Goal: Information Seeking & Learning: Learn about a topic

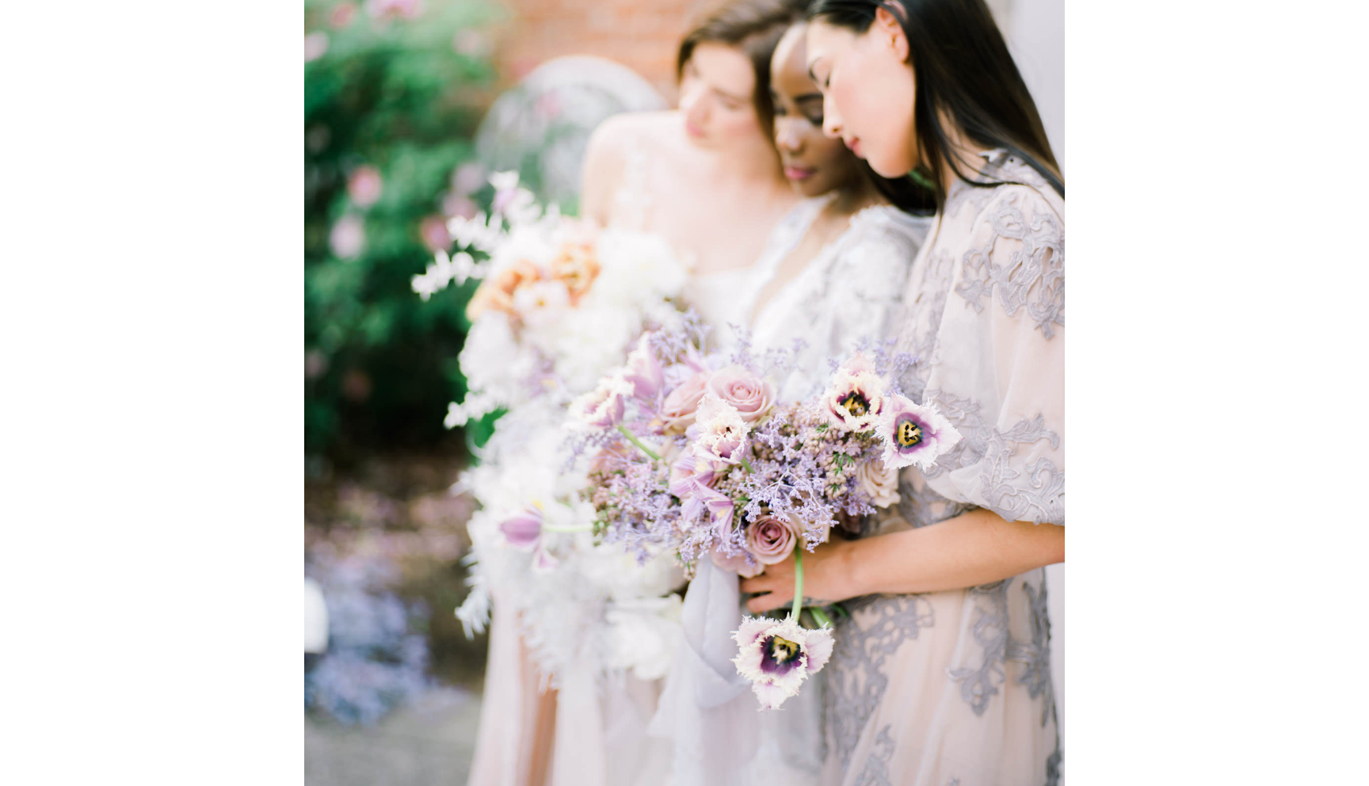
scroll to position [3797, 0]
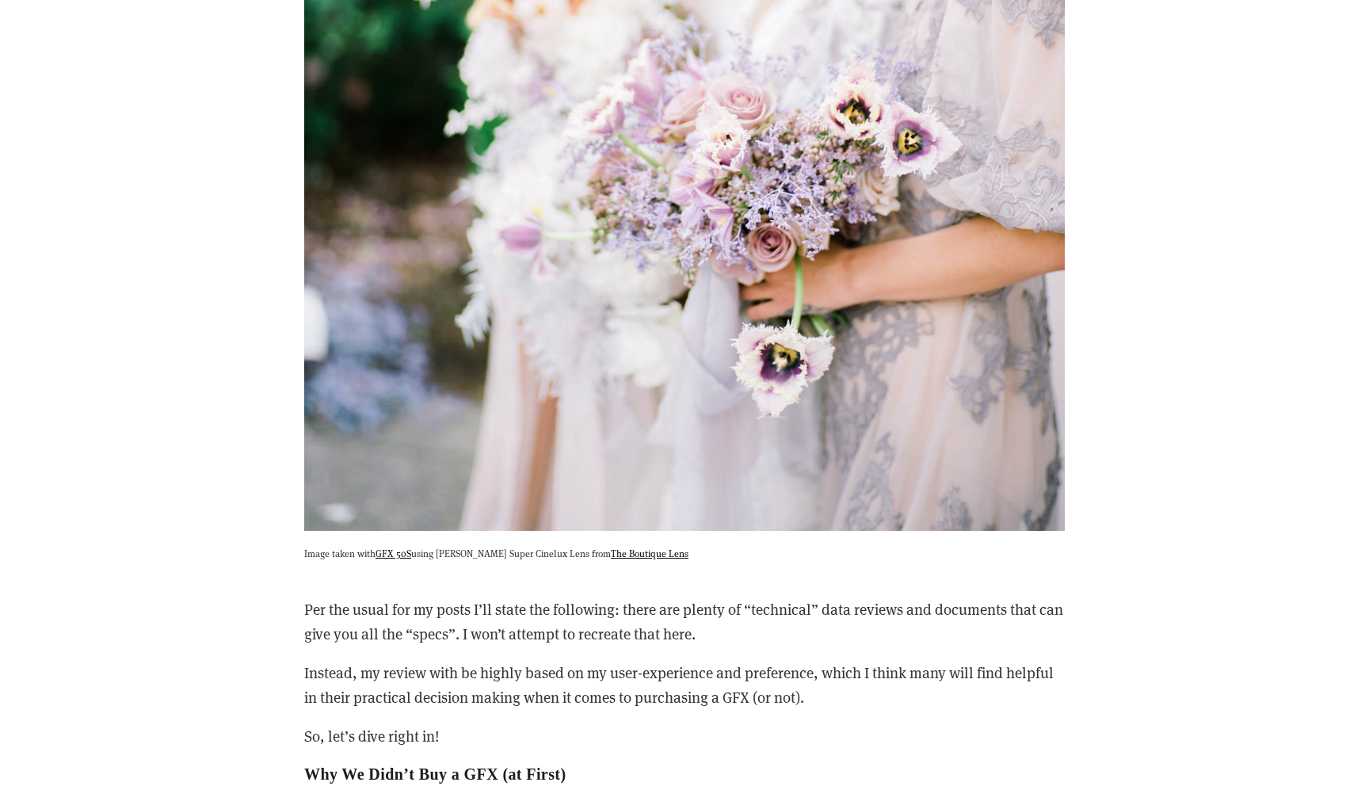
click at [766, 450] on img at bounding box center [684, 24] width 761 height 1014
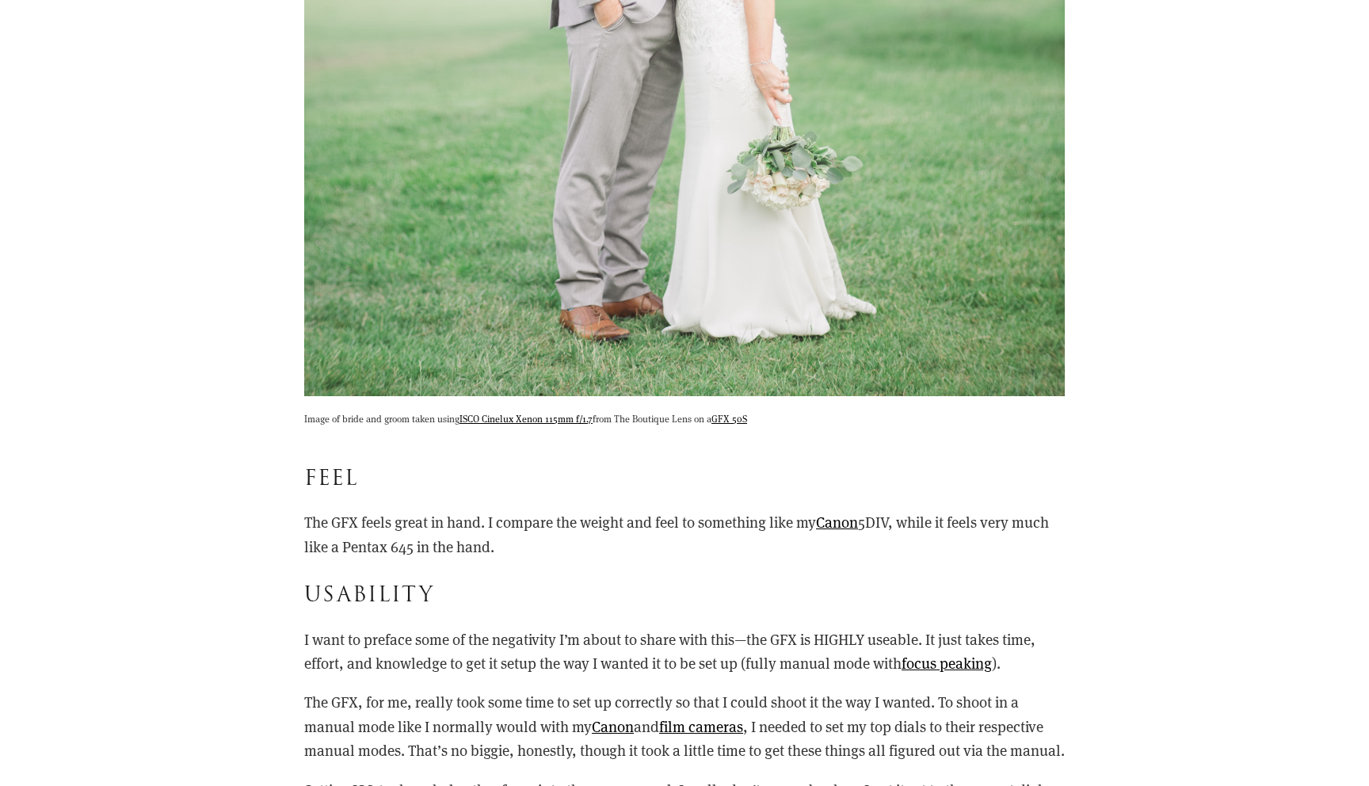
scroll to position [9393, 0]
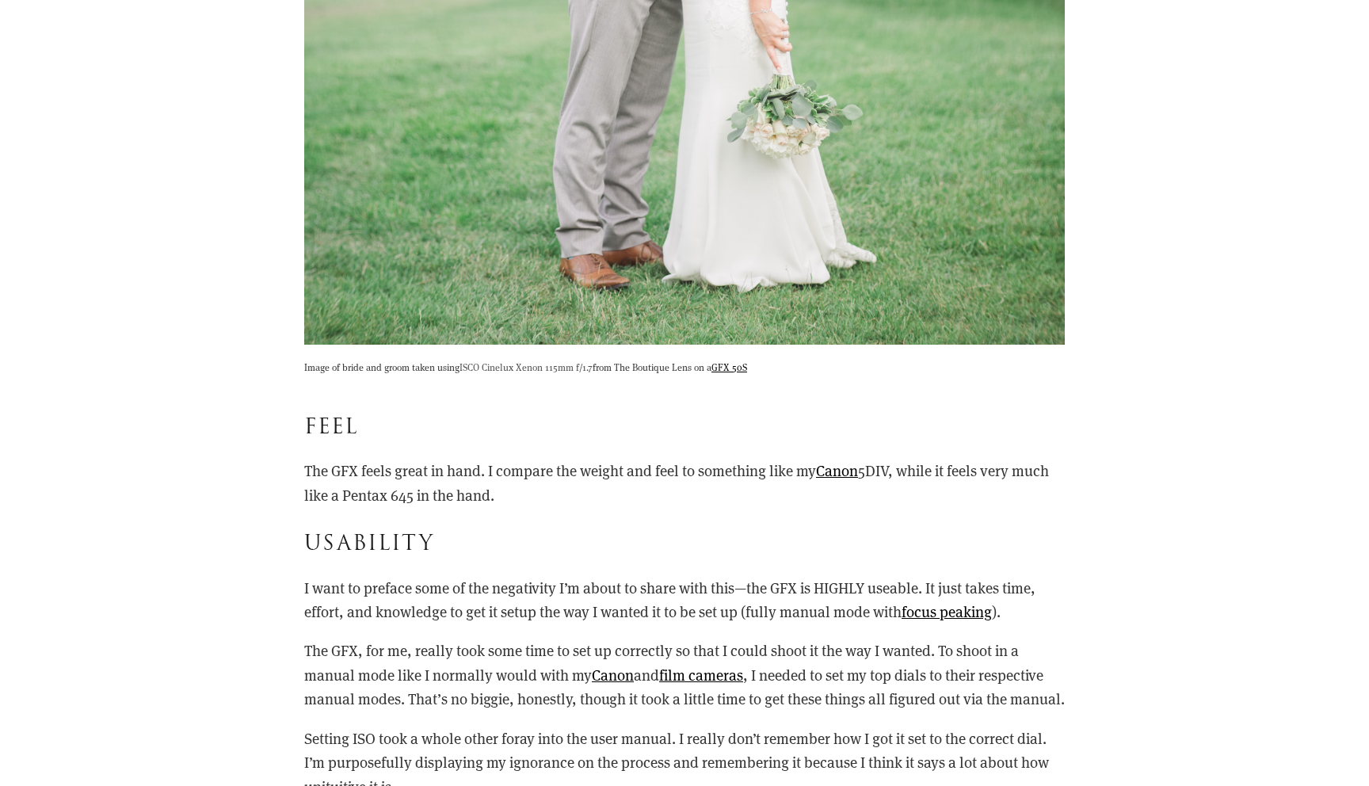
drag, startPoint x: 460, startPoint y: 368, endPoint x: 593, endPoint y: 369, distance: 133.9
click at [593, 369] on p "Image of bride and groom taken using ISCO Cinelux Xenon 115mm f/1.7 from The Bo…" at bounding box center [684, 367] width 761 height 16
click at [593, 369] on link "ISCO Cinelux Xenon 115mm f/1.7" at bounding box center [526, 367] width 133 height 13
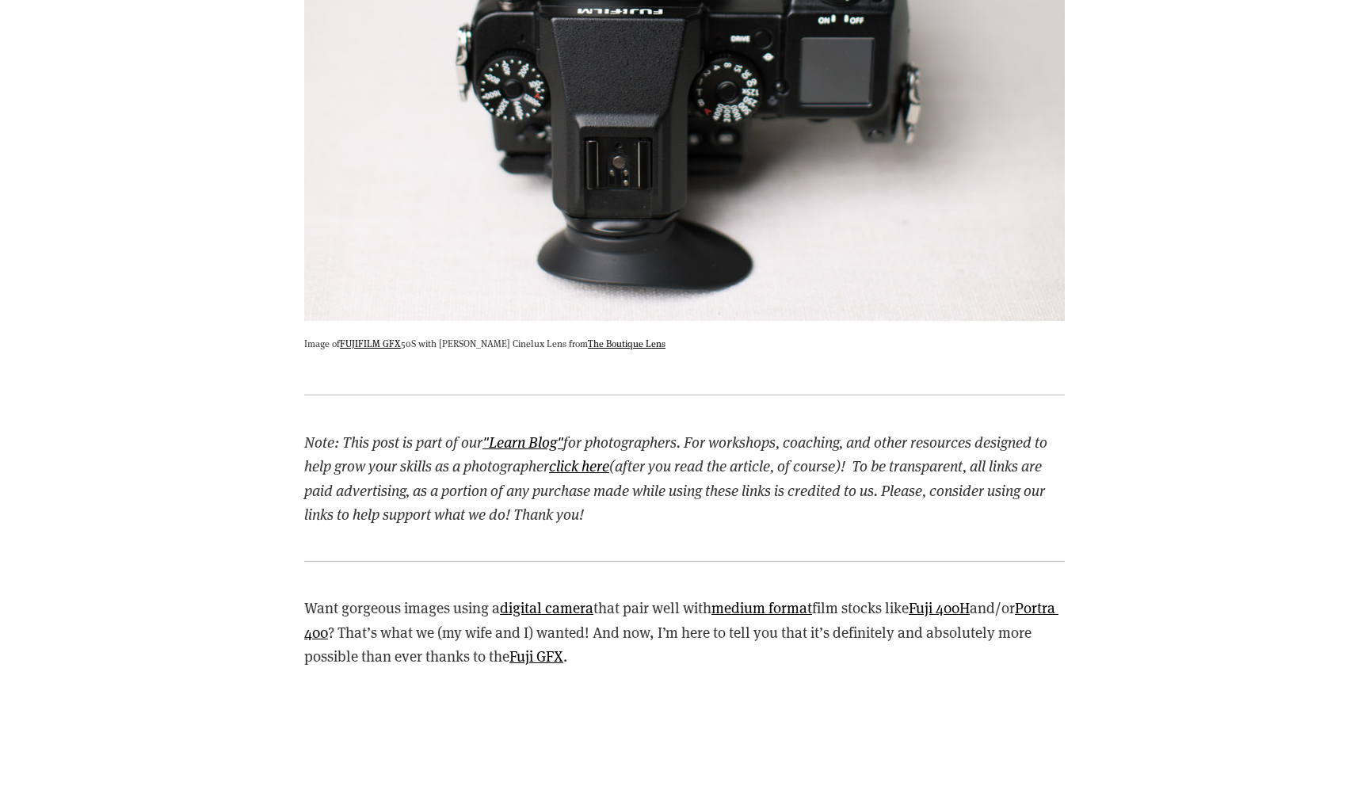
scroll to position [1189, 0]
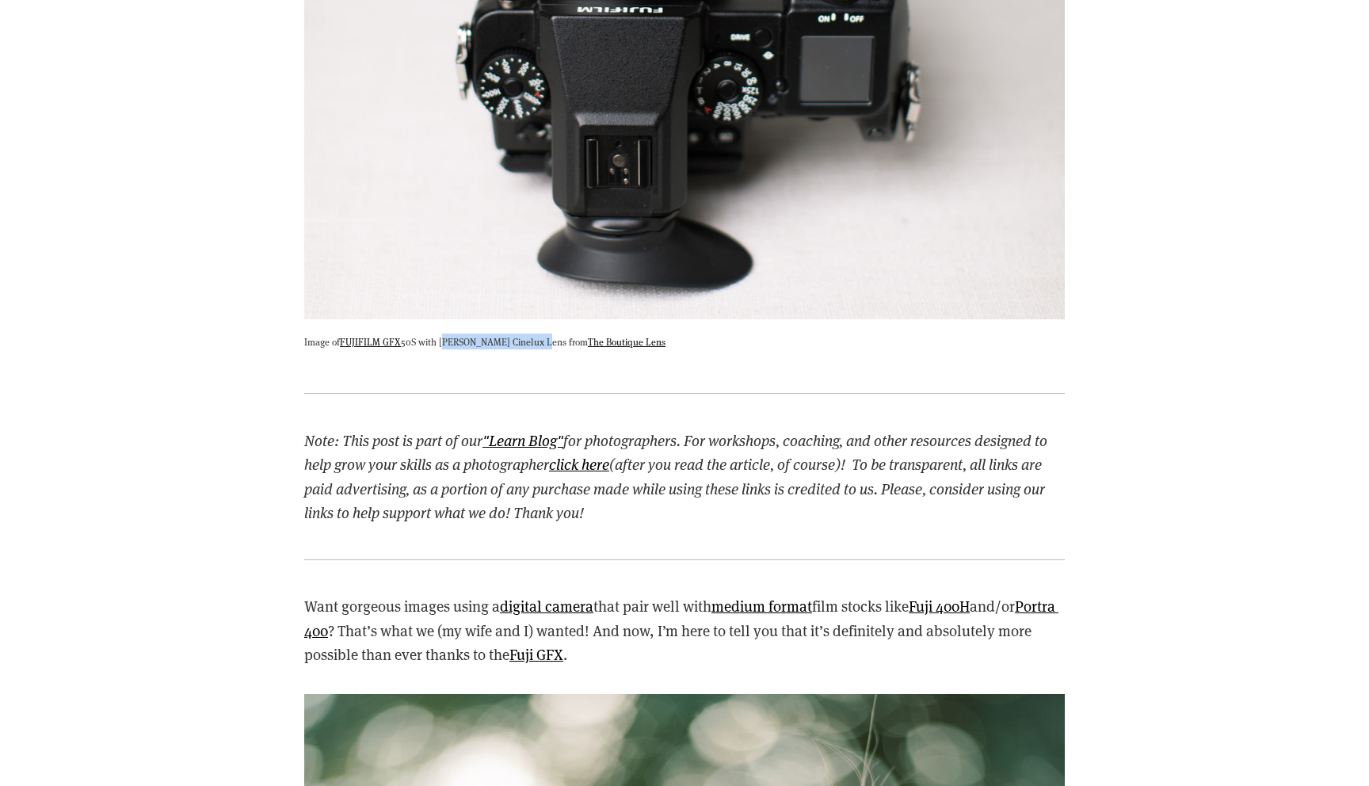
drag, startPoint x: 439, startPoint y: 341, endPoint x: 535, endPoint y: 342, distance: 95.9
click at [535, 342] on p "Image of FUJIFILM GFX 50S with [PERSON_NAME] Cinelux Lens from The Boutique Lens" at bounding box center [684, 342] width 761 height 16
click at [600, 335] on link "The Boutique Lens" at bounding box center [627, 341] width 78 height 13
click at [521, 336] on p "Image of FUJIFILM GFX 50S with [PERSON_NAME] Cinelux Lens from The Boutique Lens" at bounding box center [684, 342] width 761 height 16
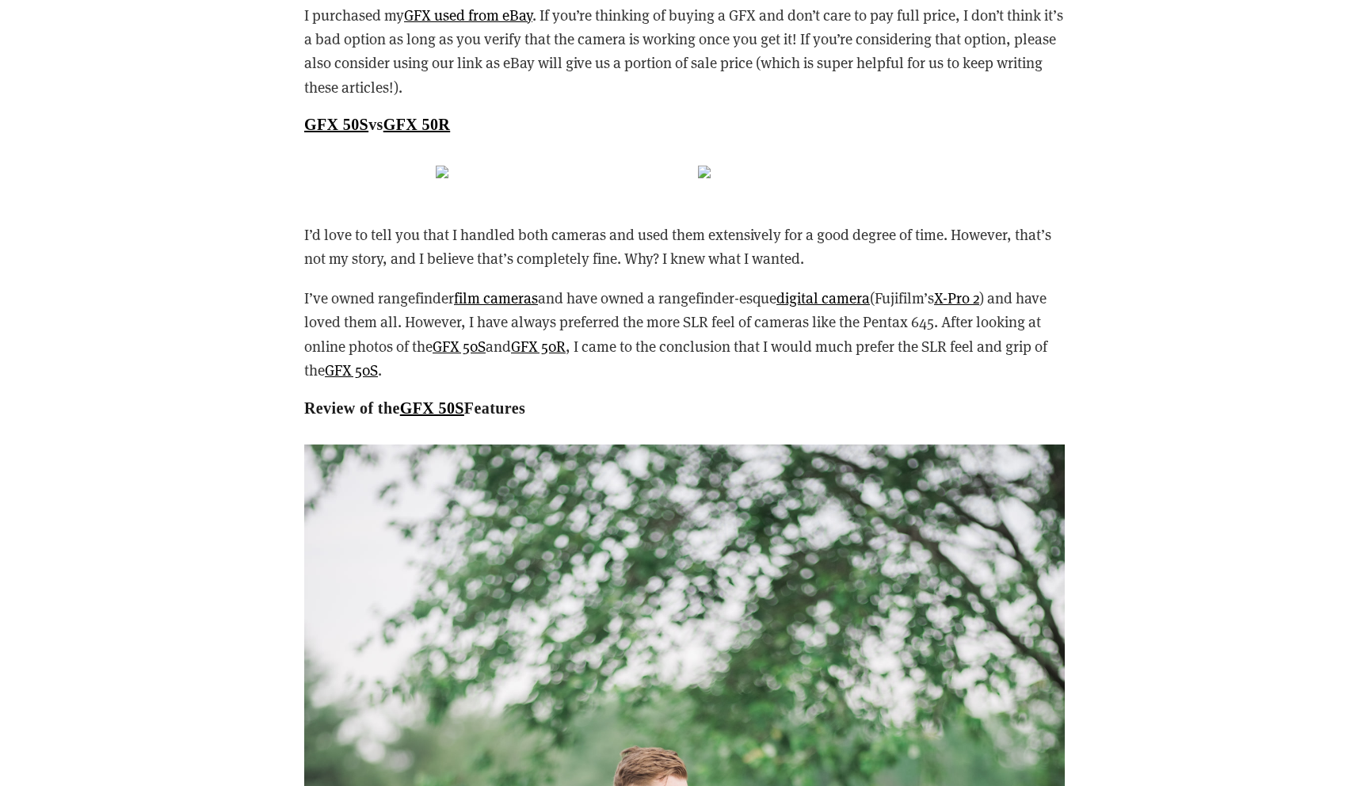
scroll to position [8282, 0]
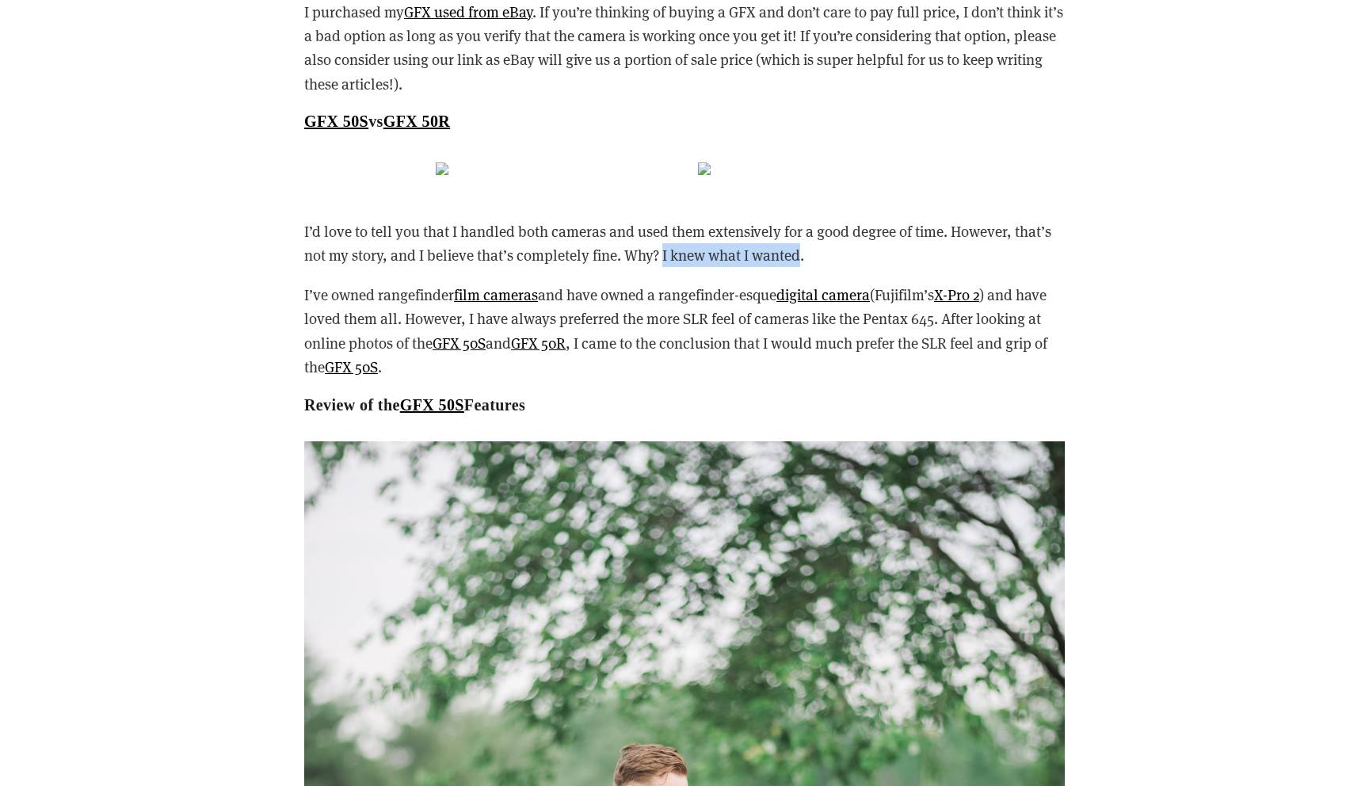
drag, startPoint x: 664, startPoint y: 260, endPoint x: 802, endPoint y: 266, distance: 138.0
click at [802, 266] on p "I’d love to tell you that I handled both cameras and used them extensively for …" at bounding box center [684, 243] width 761 height 48
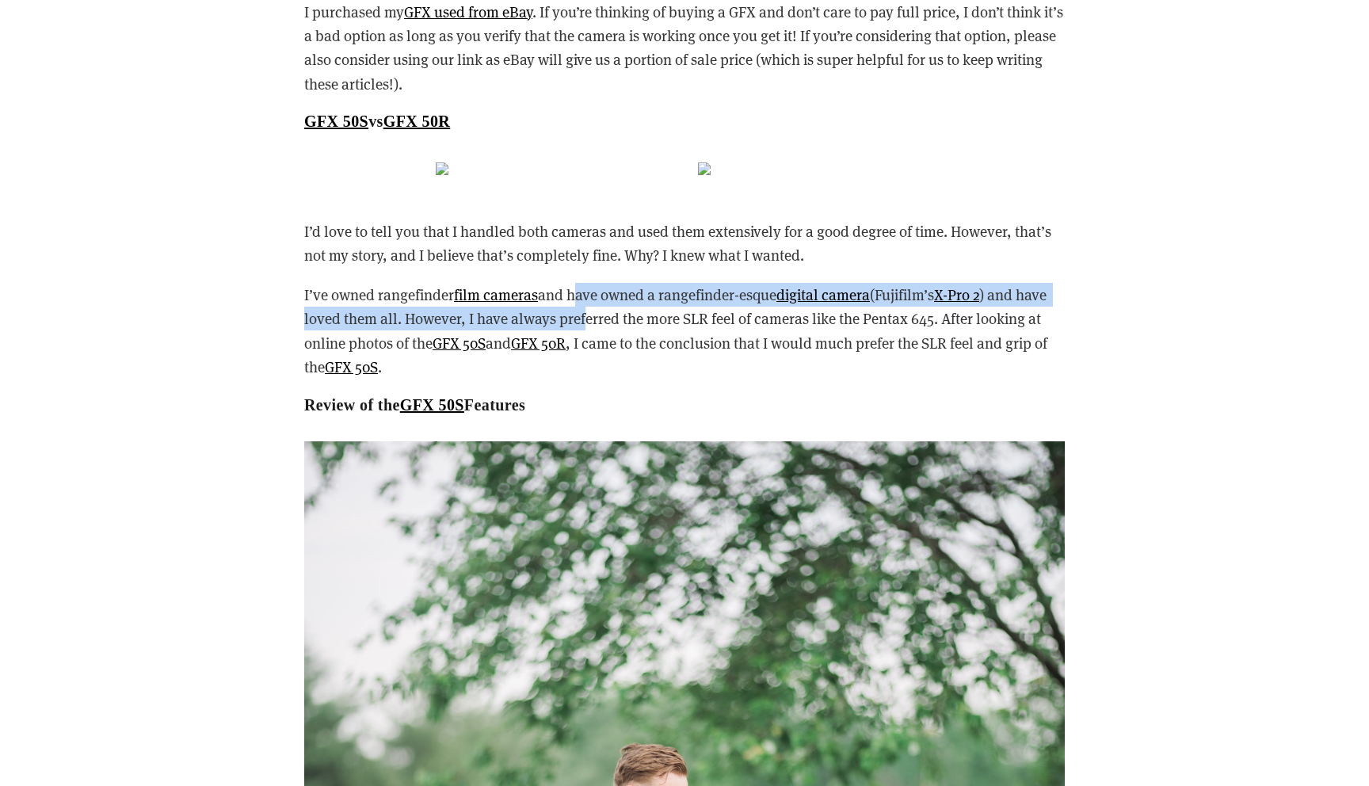
drag, startPoint x: 576, startPoint y: 295, endPoint x: 616, endPoint y: 315, distance: 44.7
click at [616, 315] on p "I’ve owned rangefinder film cameras and have owned a rangefinder-esque digital …" at bounding box center [684, 331] width 761 height 97
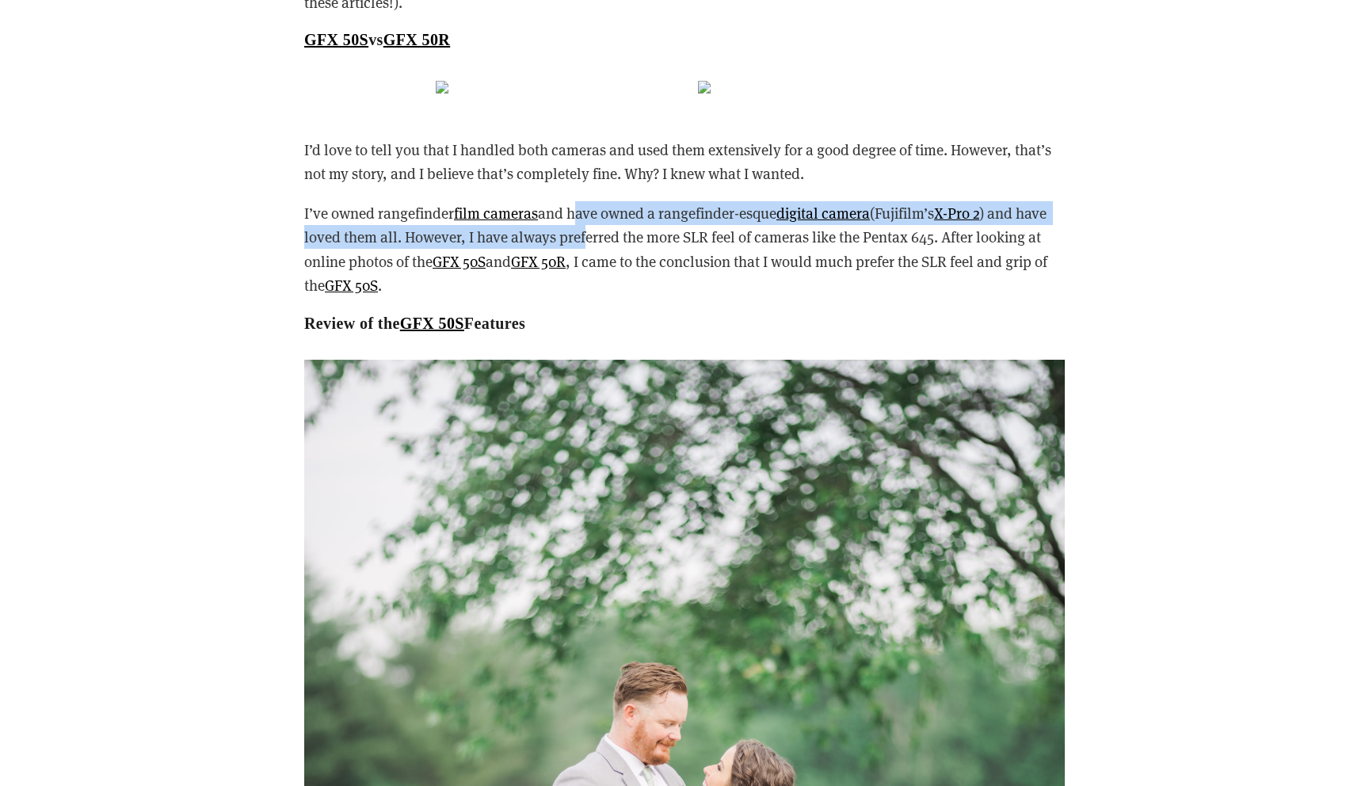
scroll to position [8365, 0]
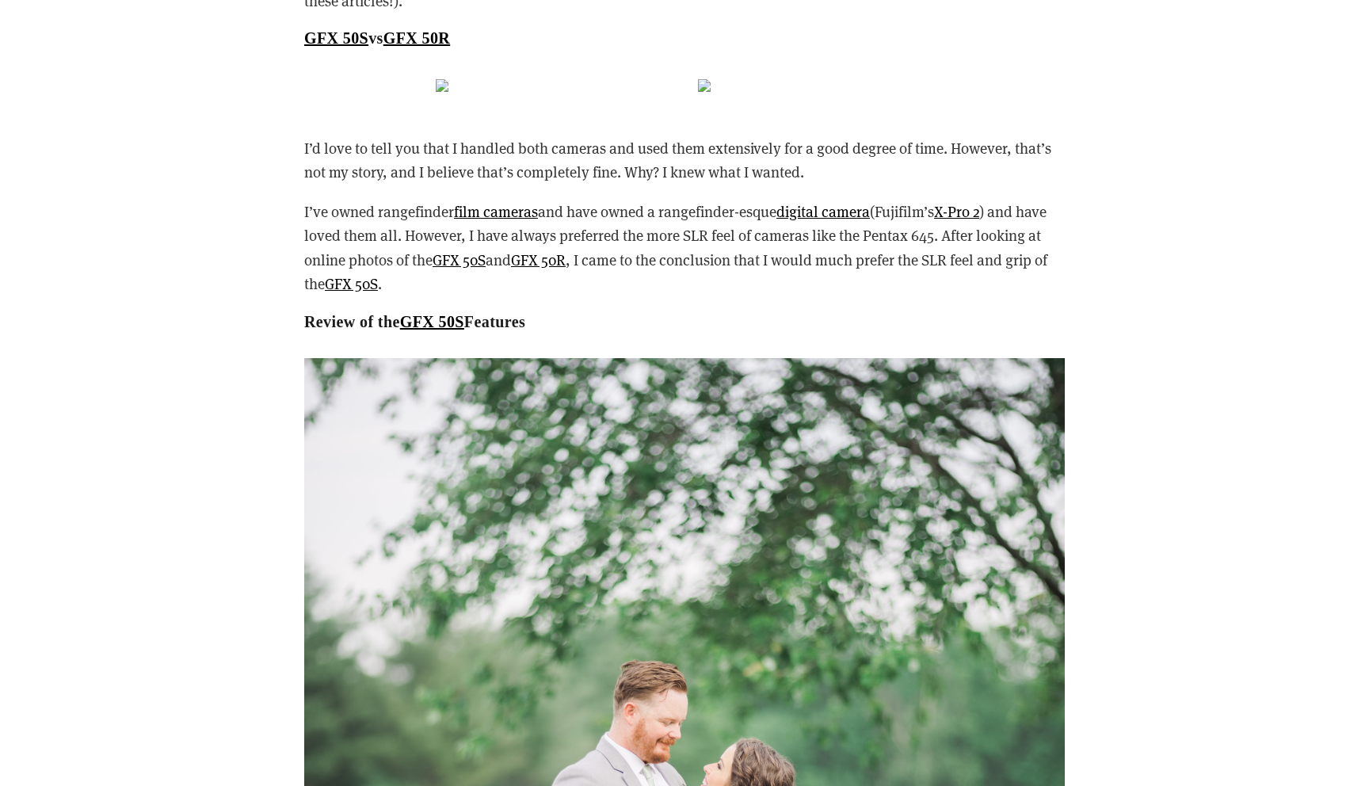
click at [655, 261] on p "I’ve owned rangefinder film cameras and have owned a rangefinder-esque digital …" at bounding box center [684, 248] width 761 height 97
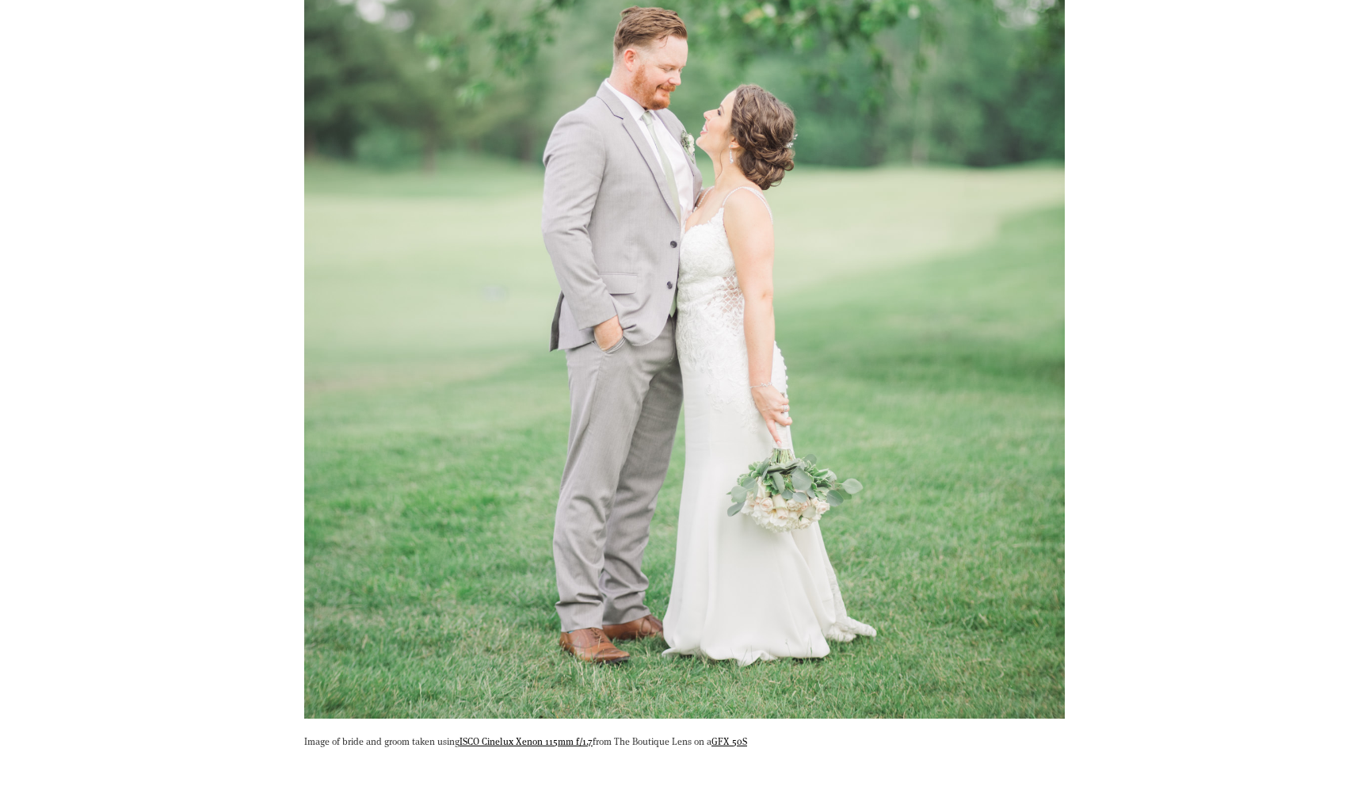
scroll to position [8973, 0]
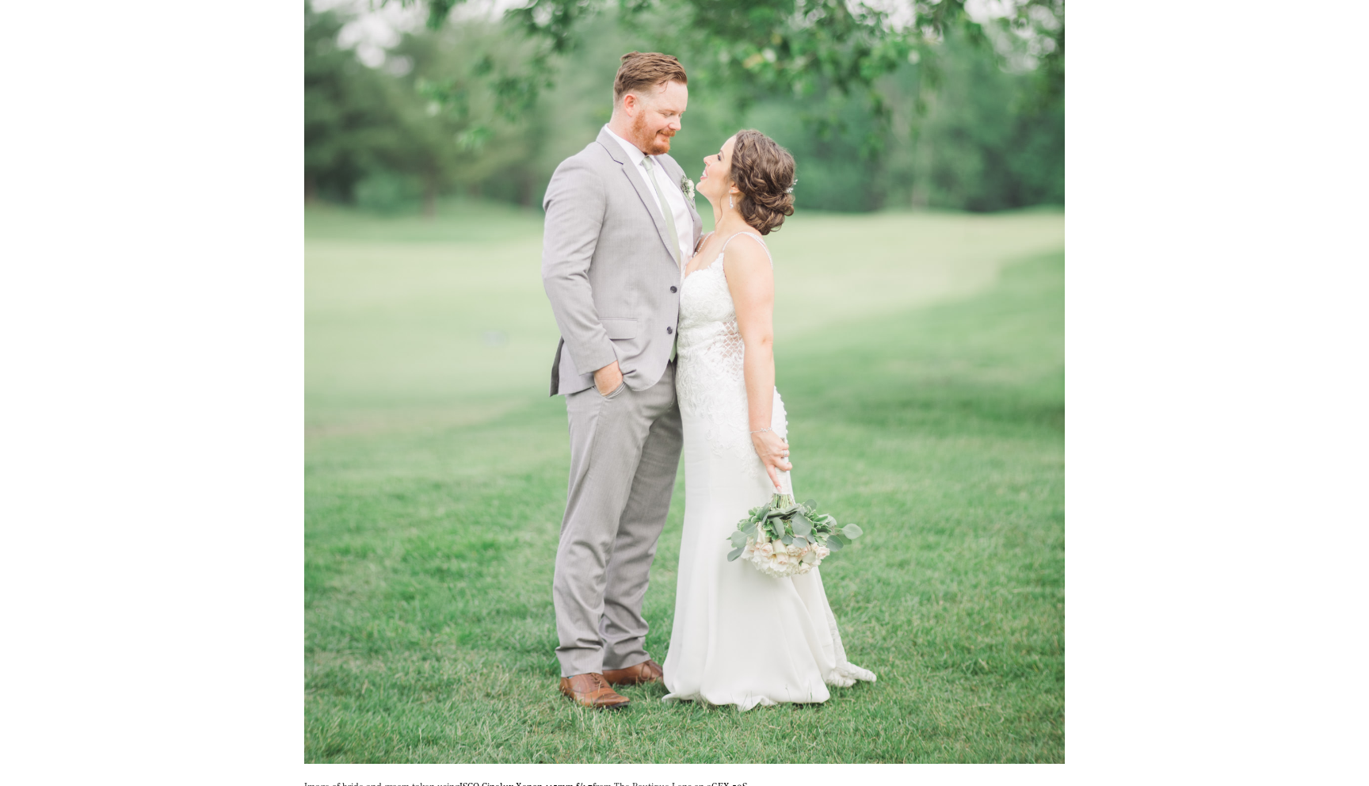
click at [509, 397] on img at bounding box center [684, 257] width 761 height 1014
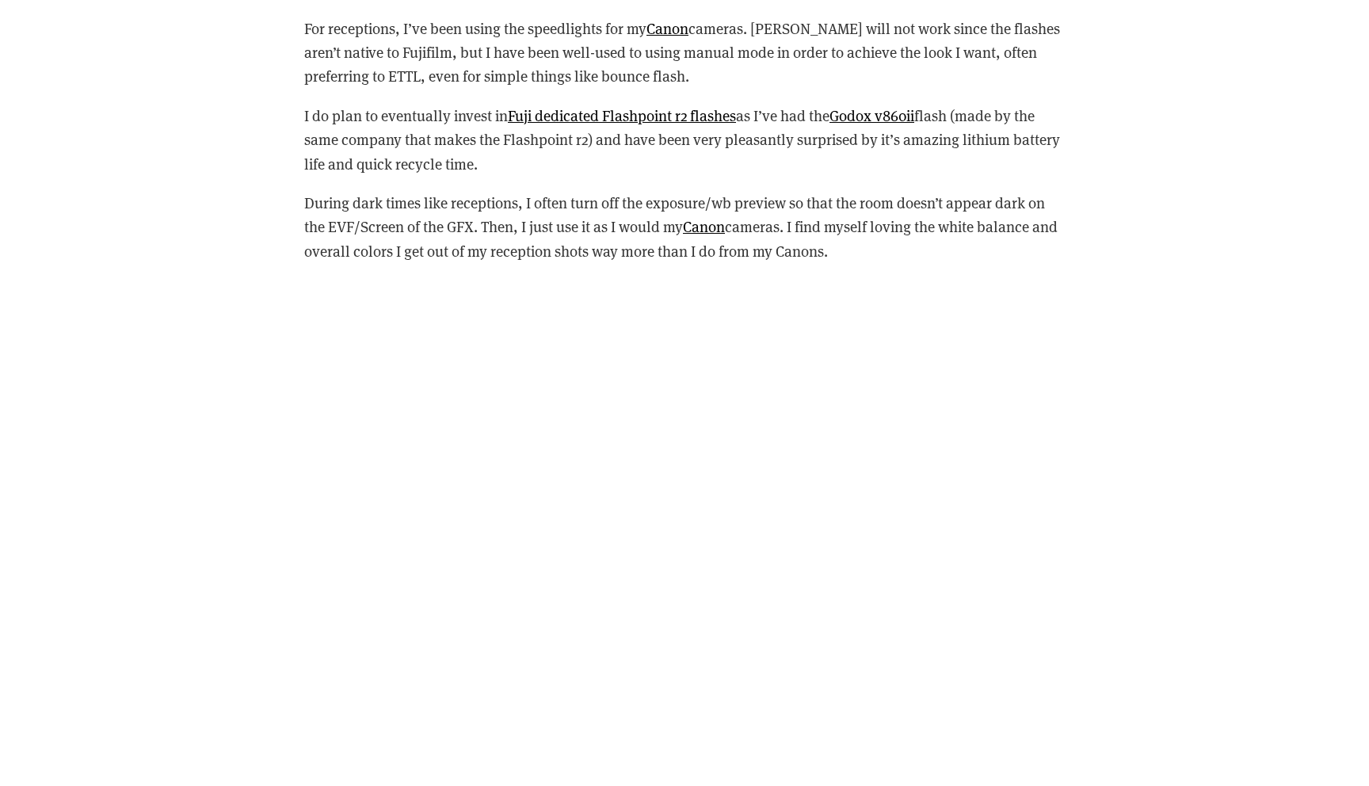
scroll to position [18283, 0]
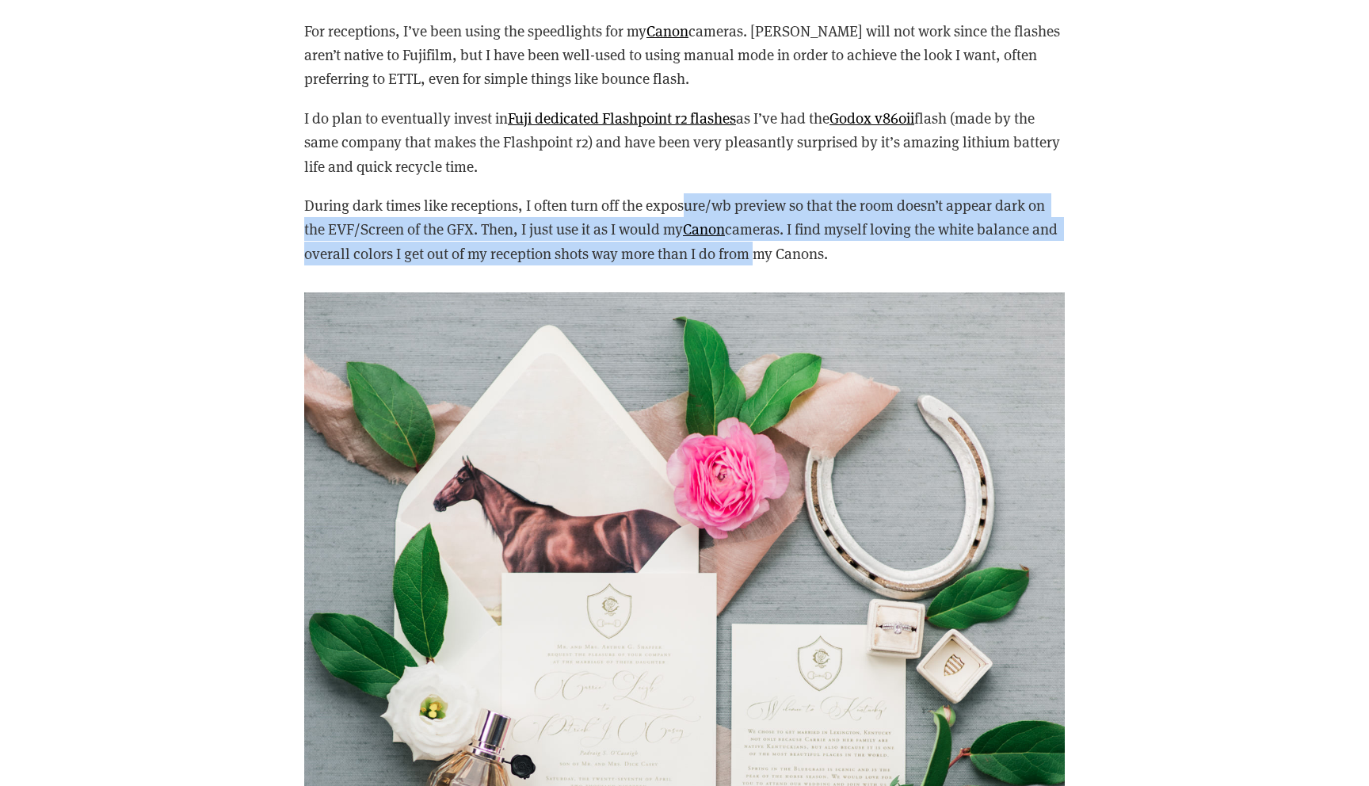
drag, startPoint x: 685, startPoint y: 227, endPoint x: 777, endPoint y: 272, distance: 102.8
click at [778, 265] on p "During dark times like receptions, I often turn off the exposure/wb preview so …" at bounding box center [684, 229] width 761 height 72
click at [773, 265] on p "During dark times like receptions, I often turn off the exposure/wb preview so …" at bounding box center [684, 229] width 761 height 72
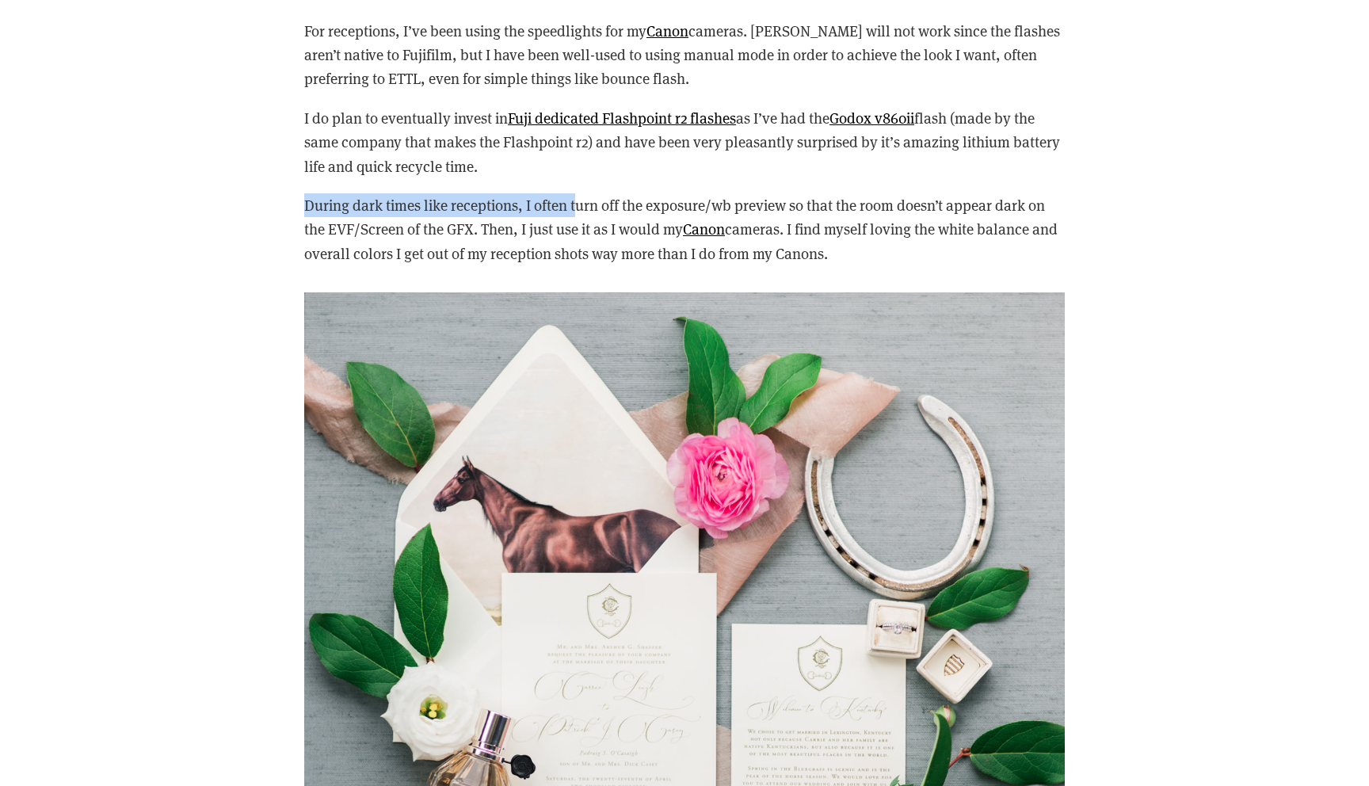
drag, startPoint x: 578, startPoint y: 230, endPoint x: 632, endPoint y: 210, distance: 58.2
click at [632, 210] on div "For receptions, I’ve been using the speedlights for my Canon cameras. [PERSON_N…" at bounding box center [684, 142] width 761 height 247
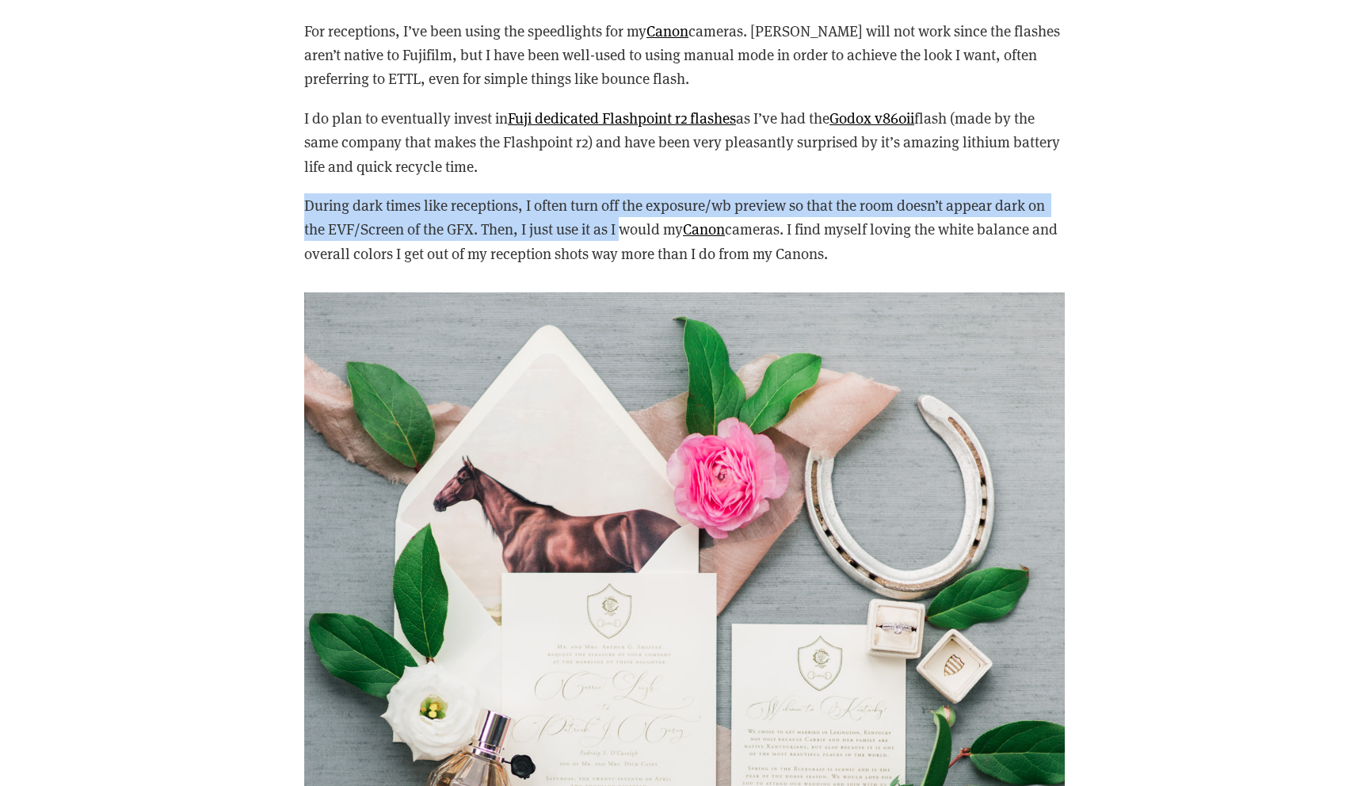
drag, startPoint x: 633, startPoint y: 214, endPoint x: 629, endPoint y: 246, distance: 32.7
click at [629, 246] on div "For receptions, I’ve been using the speedlights for my Canon cameras. [PERSON_N…" at bounding box center [684, 142] width 761 height 247
click at [629, 246] on p "During dark times like receptions, I often turn off the exposure/wb preview so …" at bounding box center [684, 229] width 761 height 72
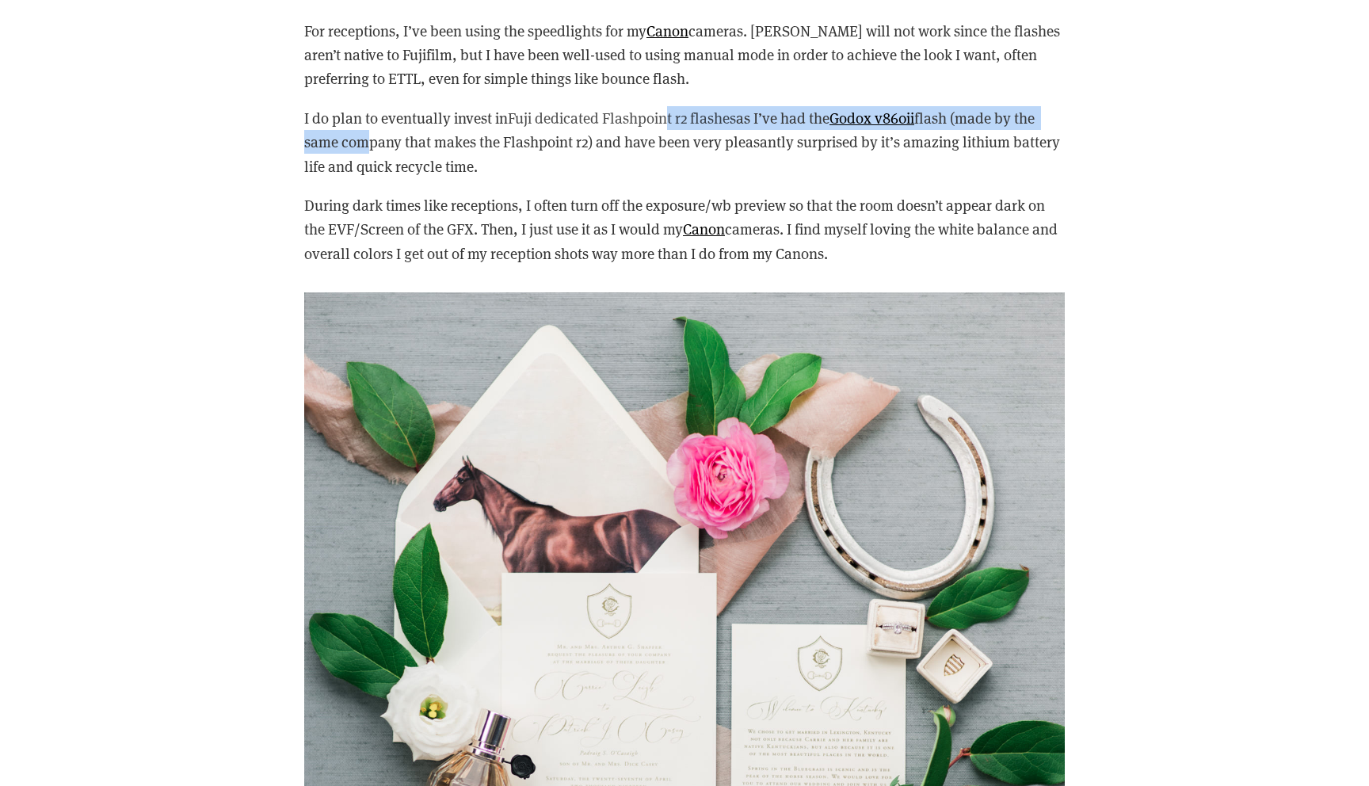
drag, startPoint x: 361, startPoint y: 154, endPoint x: 670, endPoint y: 148, distance: 309.1
click at [670, 148] on p "I do plan to eventually invest in [GEOGRAPHIC_DATA] dedicated Flashpoint r2 fla…" at bounding box center [684, 142] width 761 height 72
click at [653, 128] on link "Fuji dedicated Flashpoint r2 flashes" at bounding box center [622, 118] width 228 height 20
click at [572, 128] on link "Fuji dedicated Flashpoint r2 flashes" at bounding box center [622, 118] width 228 height 20
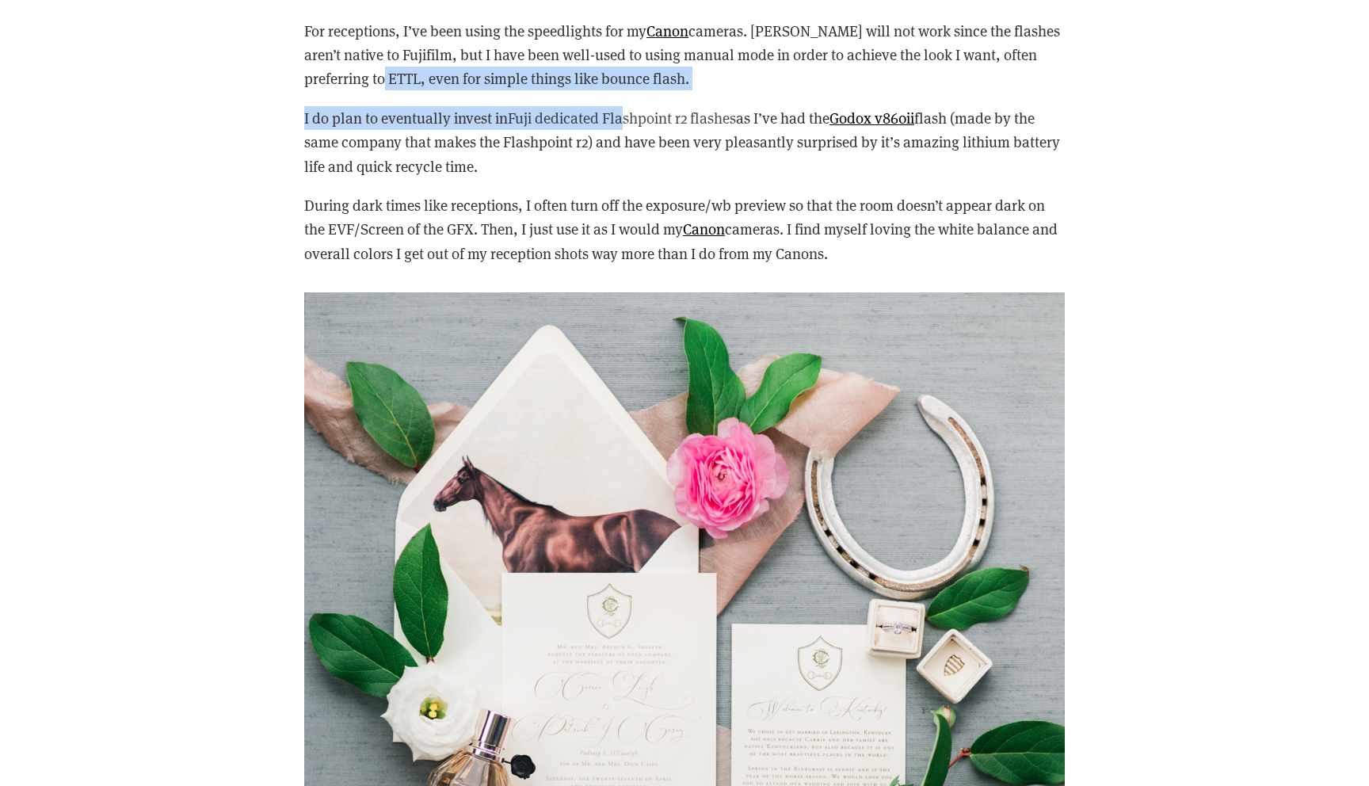
drag, startPoint x: 441, startPoint y: 99, endPoint x: 629, endPoint y: 148, distance: 194.9
click at [629, 148] on div "For receptions, I’ve been using the speedlights for my Canon cameras. [PERSON_N…" at bounding box center [684, 142] width 761 height 247
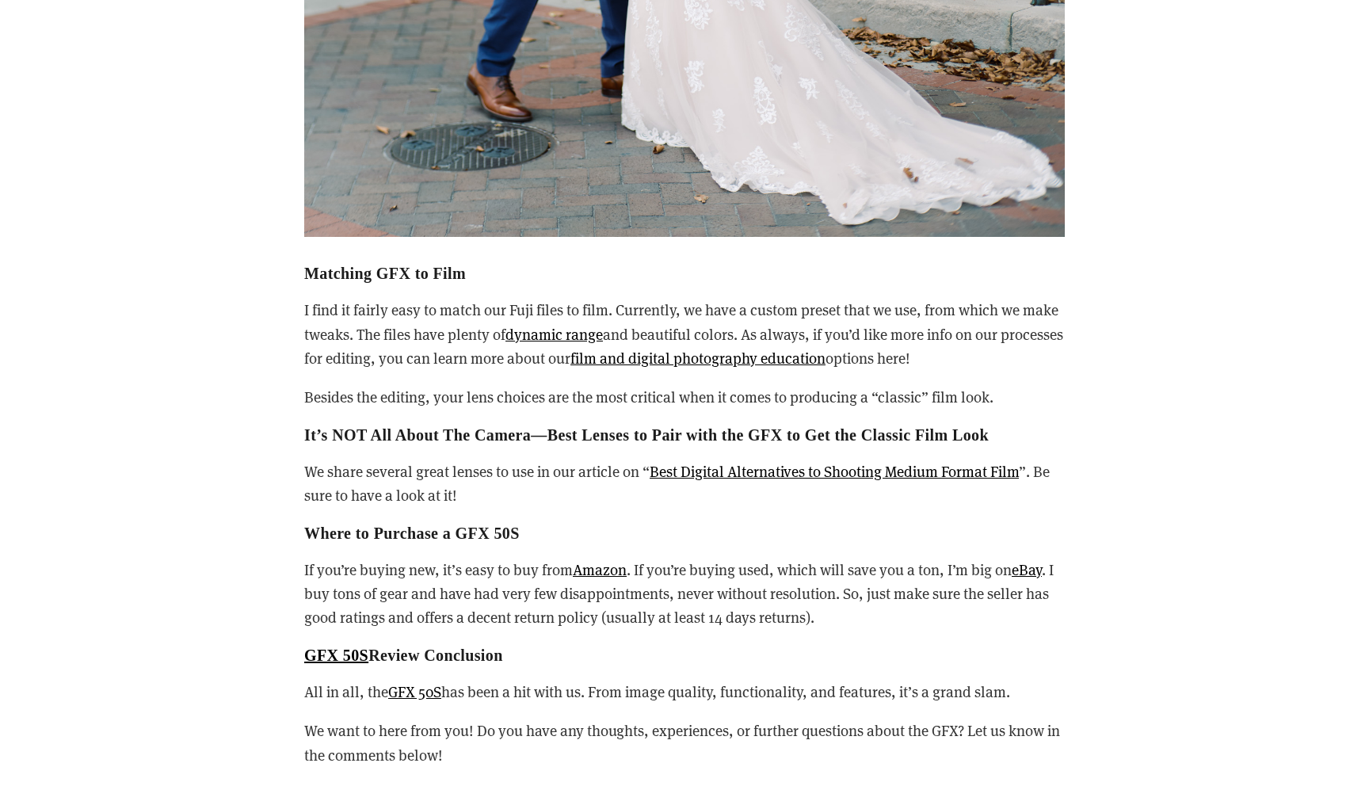
scroll to position [20125, 0]
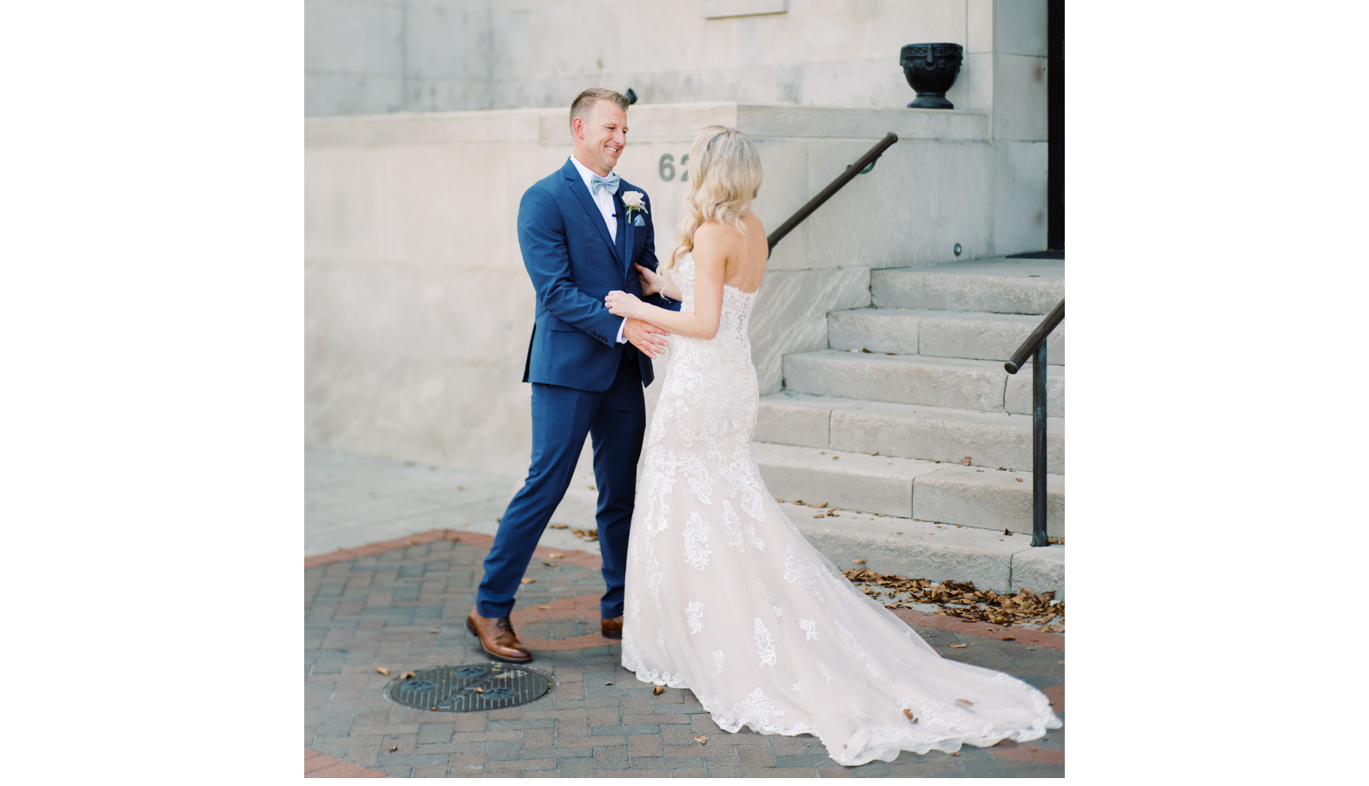
click at [690, 509] on img at bounding box center [684, 271] width 761 height 1014
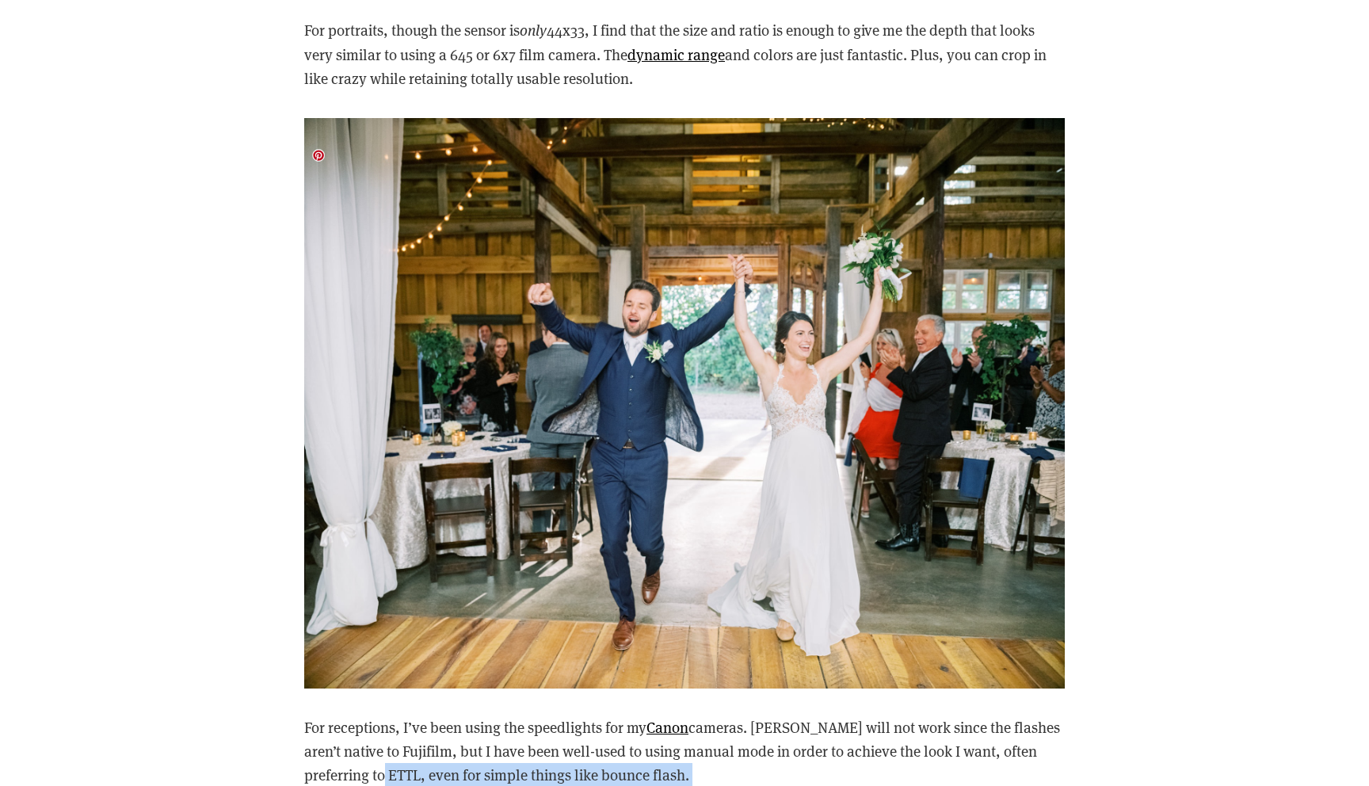
scroll to position [17497, 0]
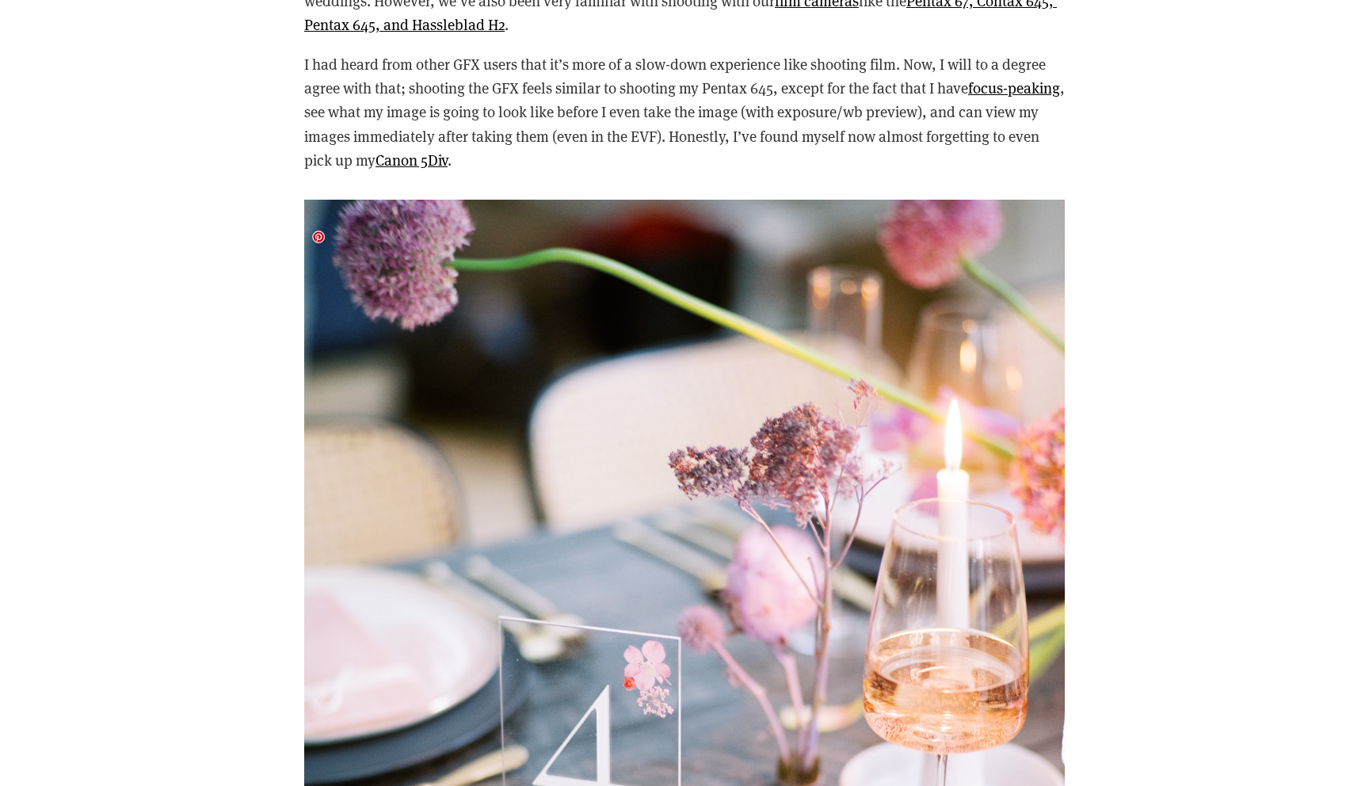
click at [637, 338] on img at bounding box center [684, 707] width 761 height 1014
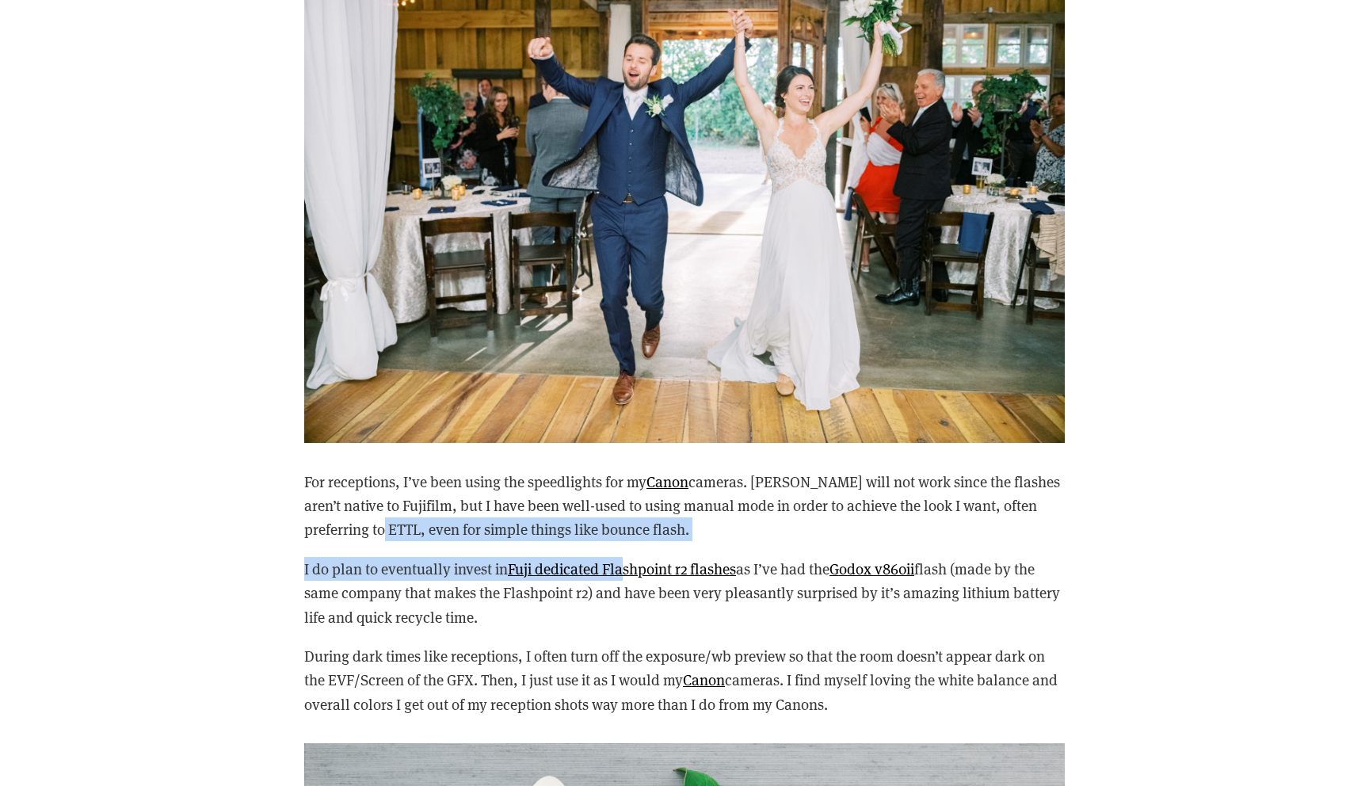
scroll to position [17837, 0]
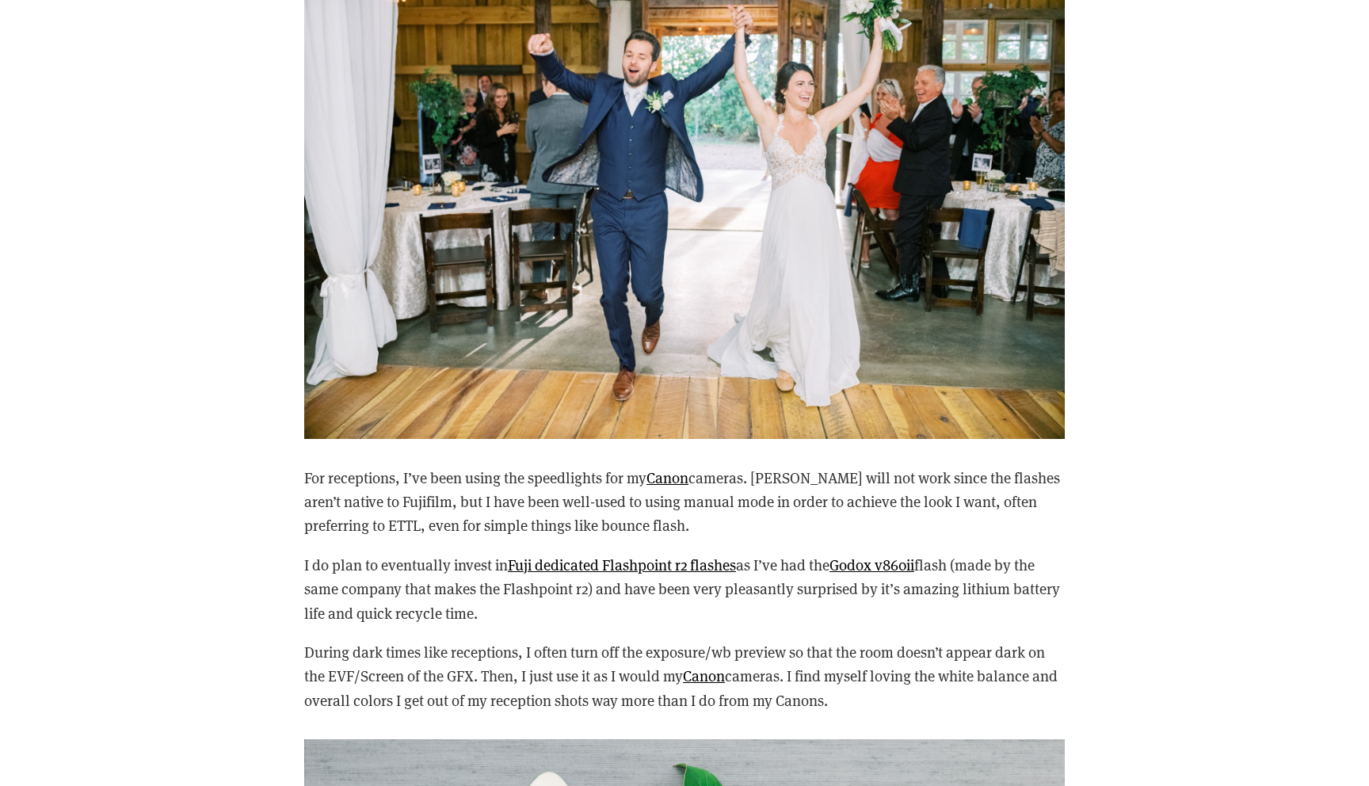
click at [611, 564] on div "For receptions, I’ve been using the speedlights for my Canon cameras. [PERSON_N…" at bounding box center [684, 589] width 761 height 247
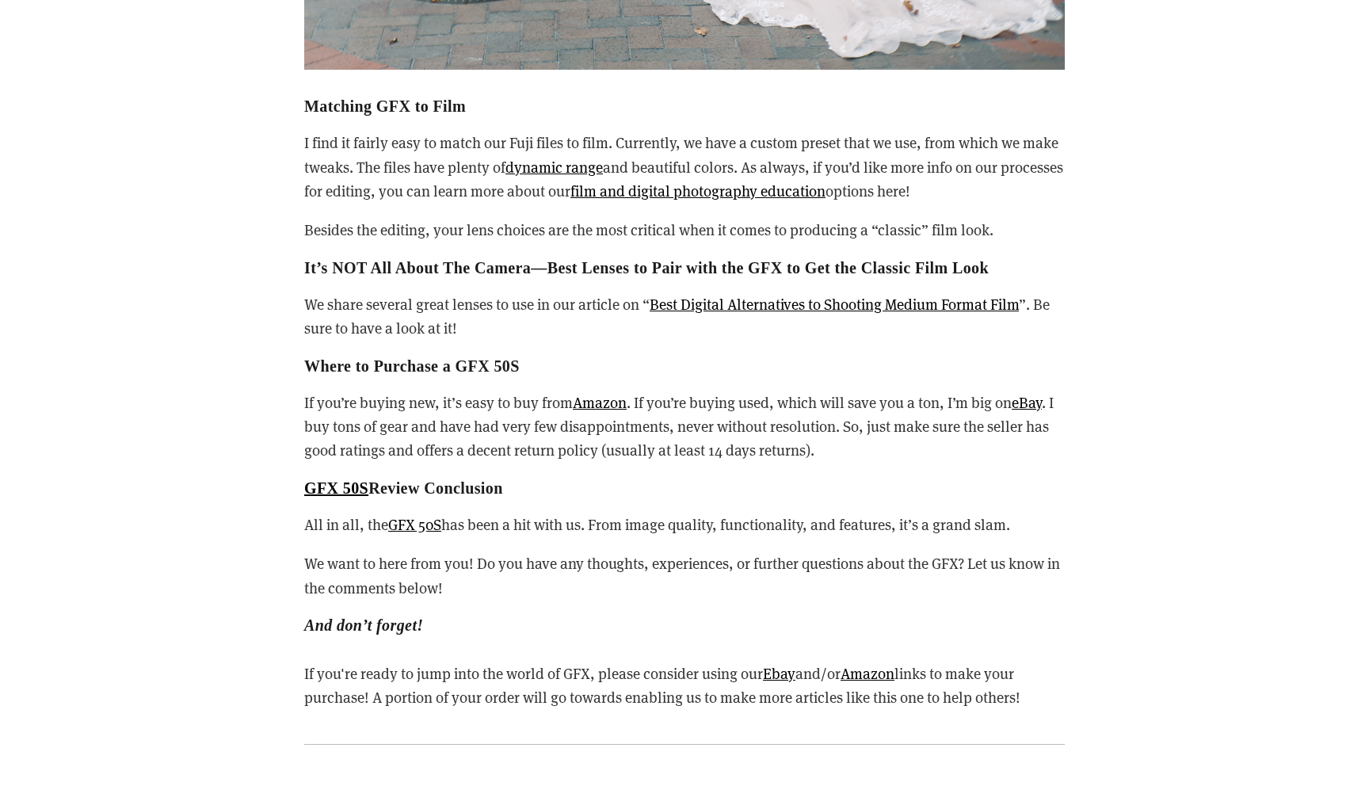
scroll to position [20823, 0]
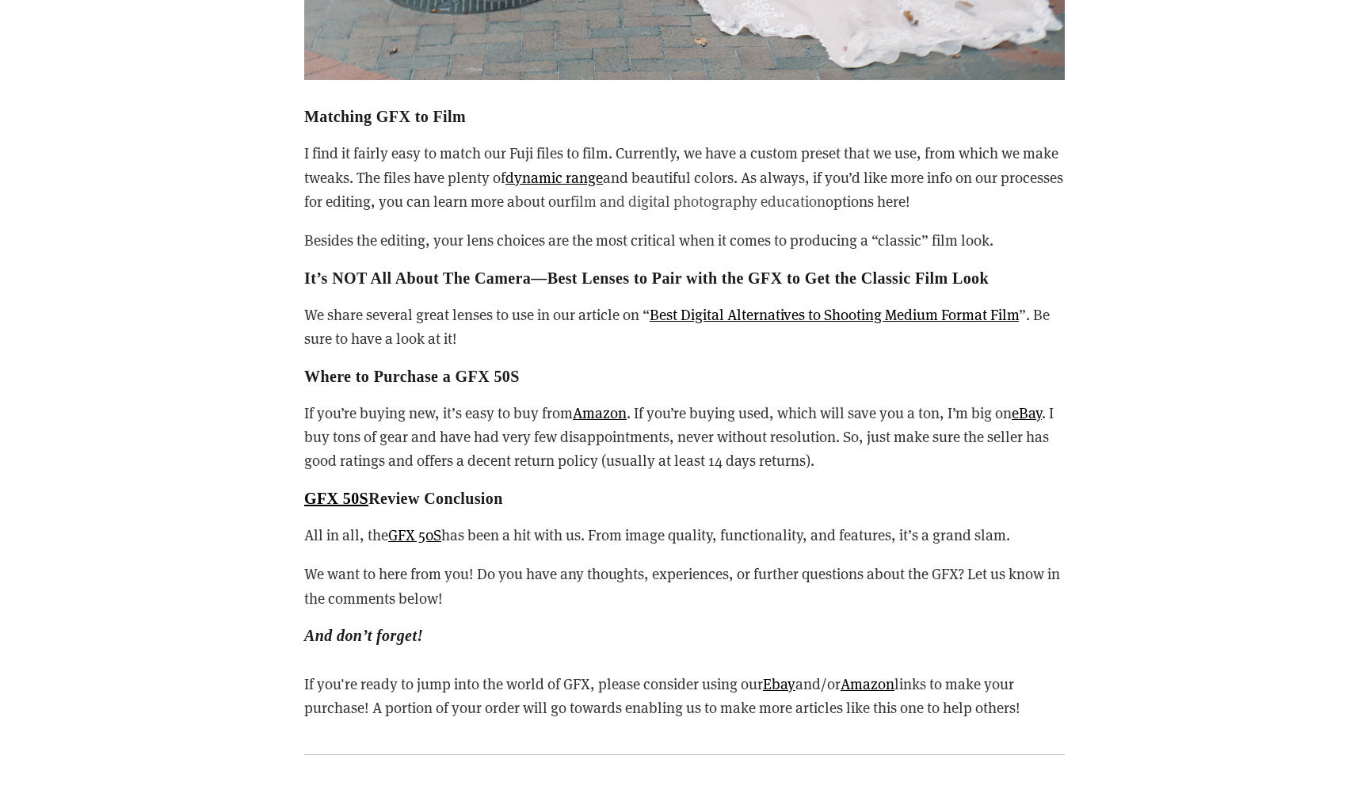
click at [693, 211] on link "film and digital photography education" at bounding box center [697, 201] width 255 height 20
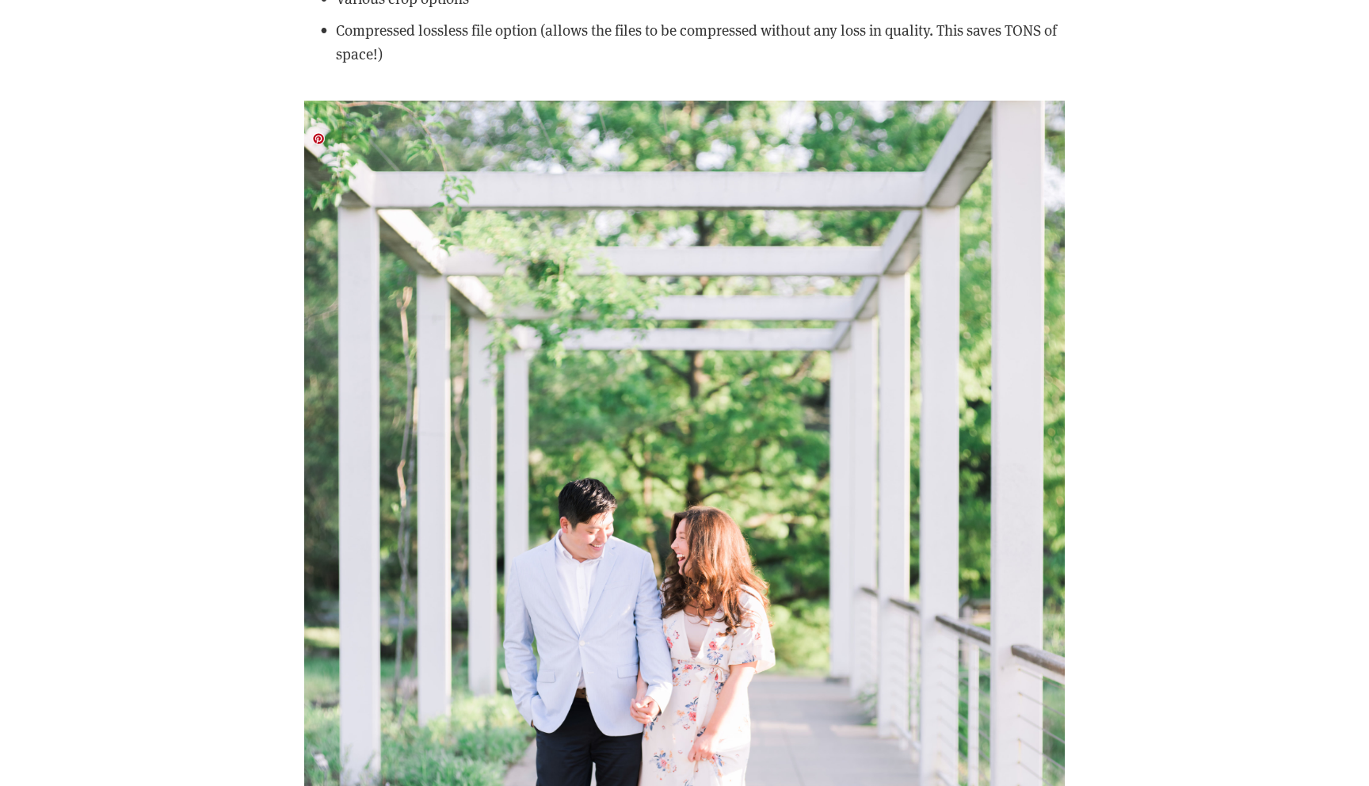
scroll to position [14903, 0]
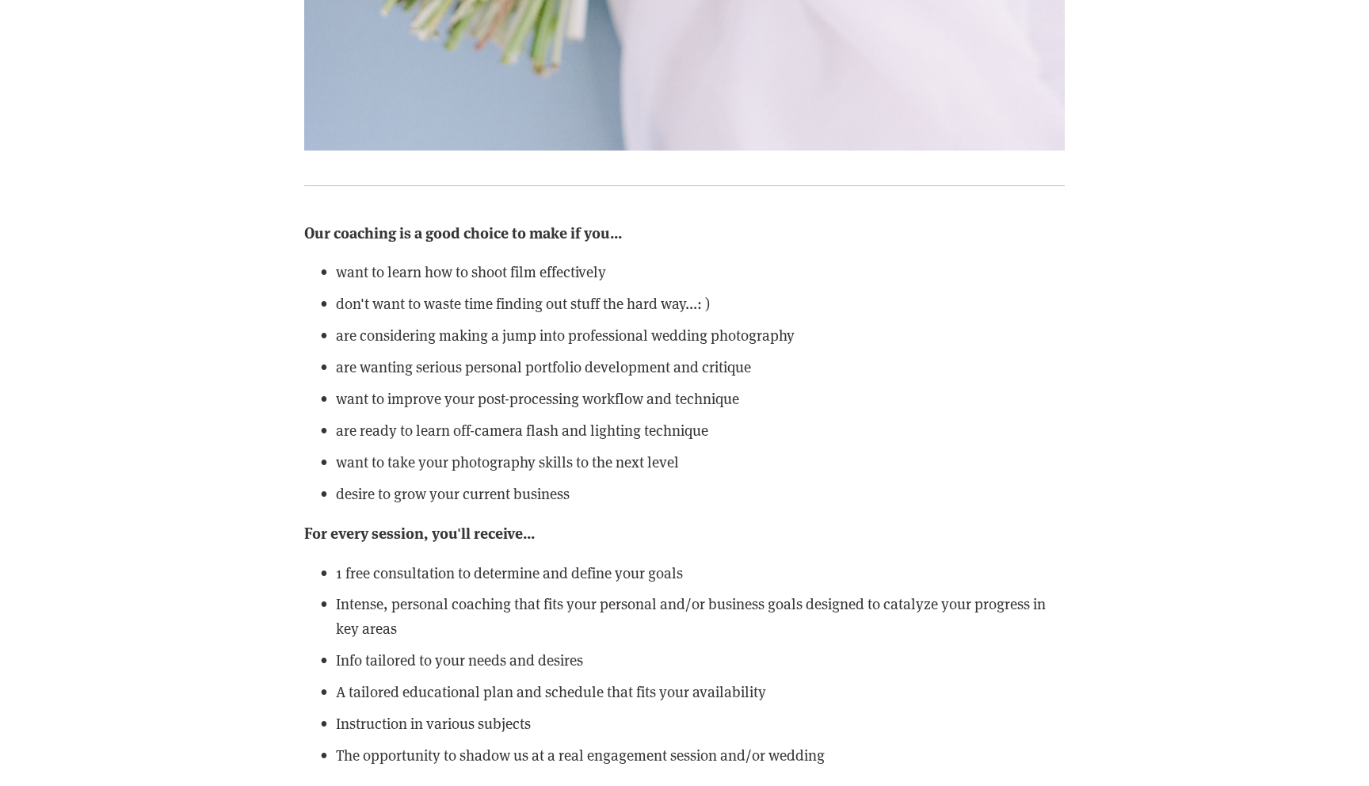
scroll to position [1725, 0]
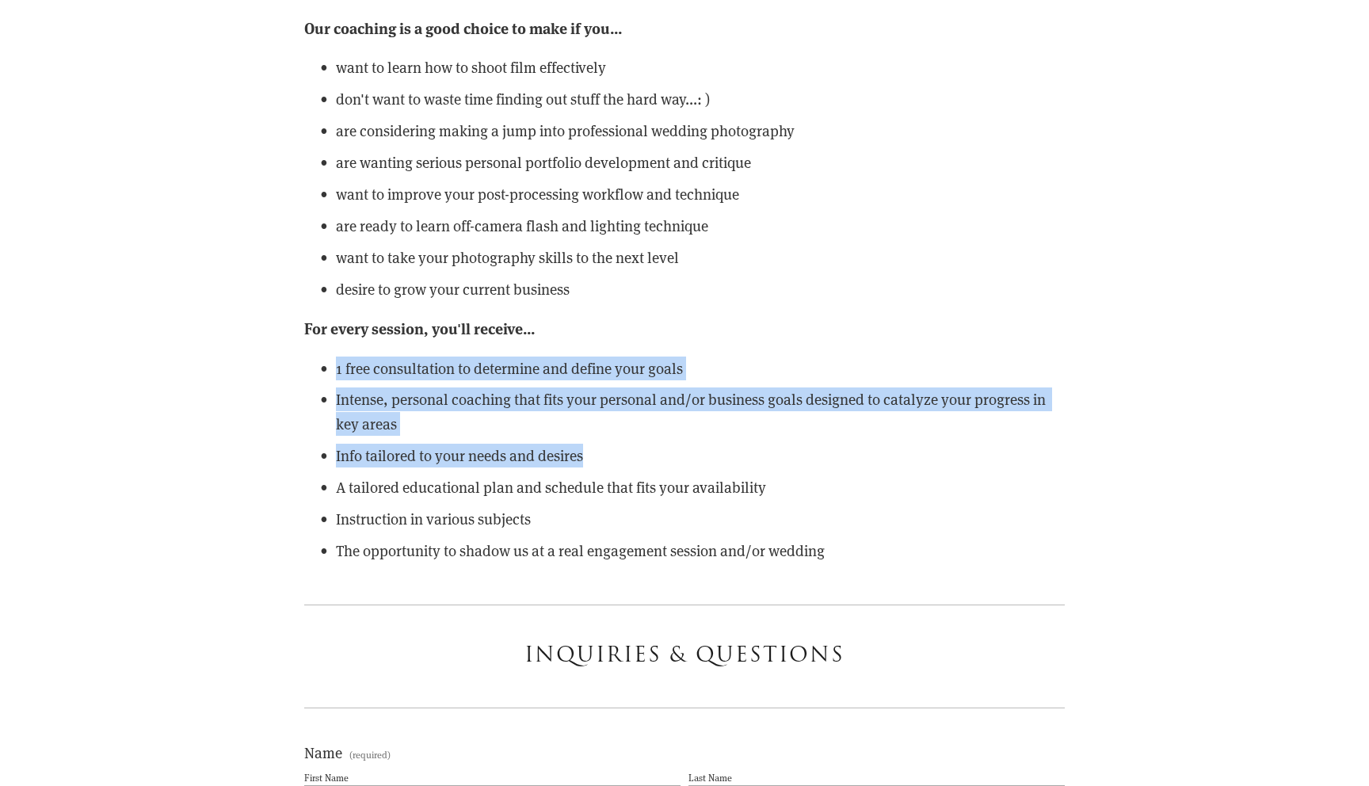
drag, startPoint x: 757, startPoint y: 338, endPoint x: 757, endPoint y: 453, distance: 115.7
click at [757, 453] on div "Our coaching is a good choice to make if you... want to learn how to shoot film…" at bounding box center [684, 289] width 761 height 547
click at [757, 453] on p "Info tailored to your needs and desires" at bounding box center [700, 456] width 729 height 24
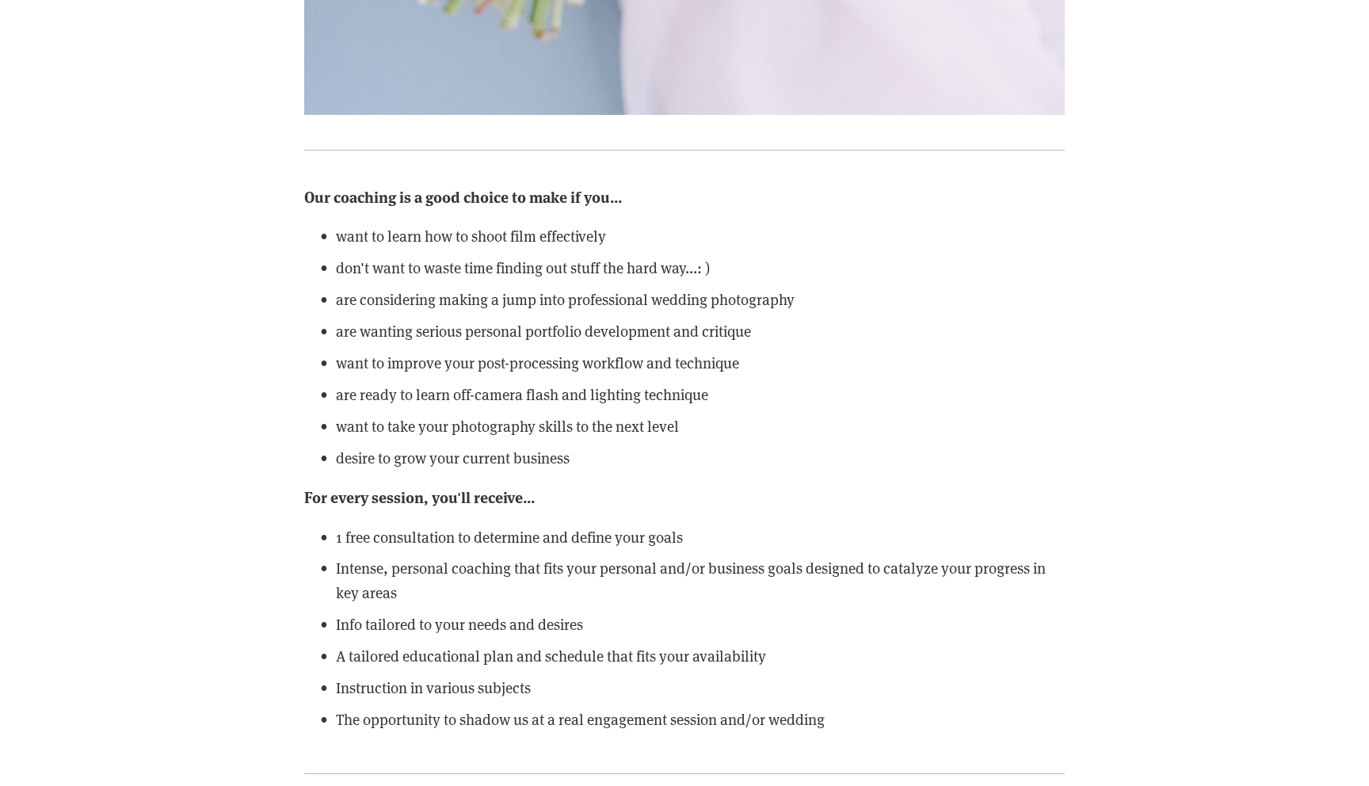
scroll to position [1550, 0]
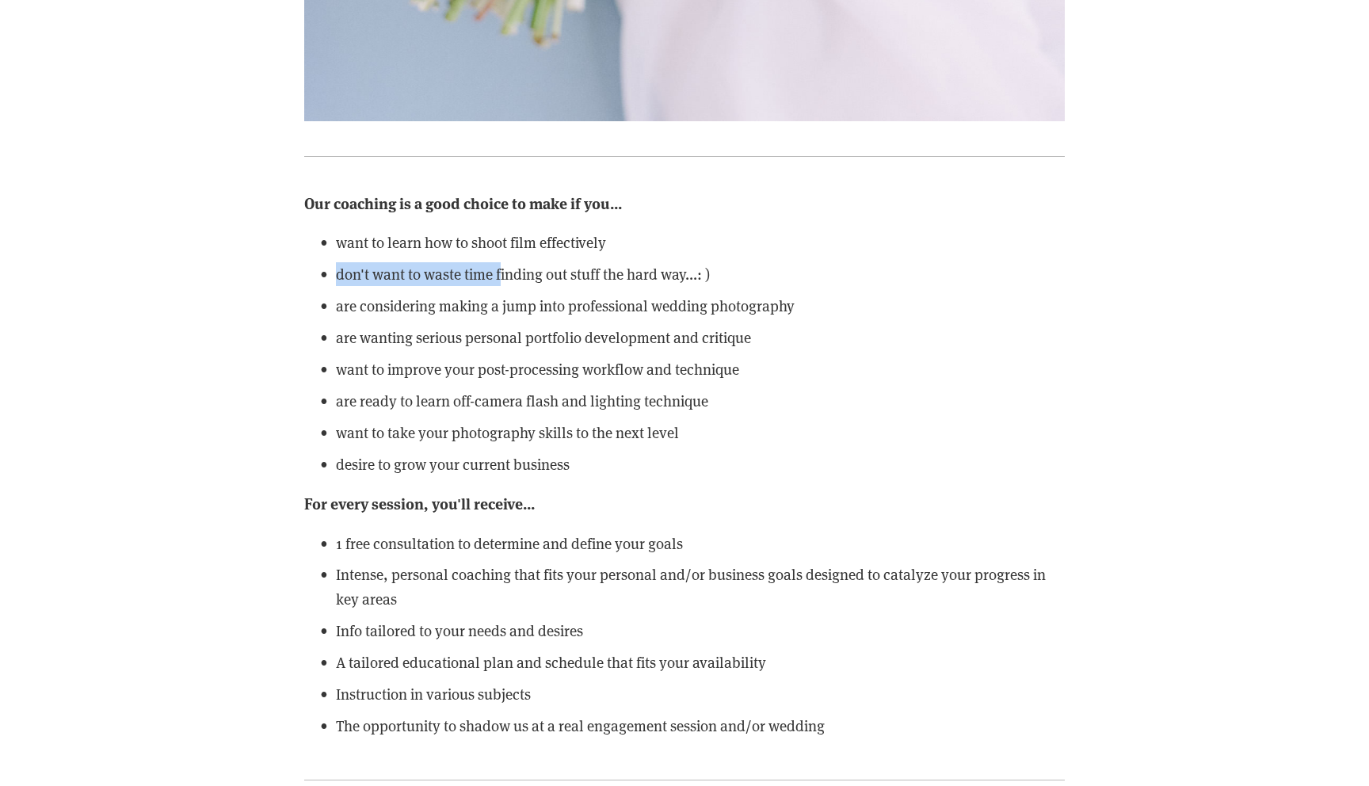
drag, startPoint x: 502, startPoint y: 274, endPoint x: 574, endPoint y: 258, distance: 73.2
click at [574, 258] on ul "want to learn how to shoot film effectively don't want to waste time finding ou…" at bounding box center [684, 354] width 761 height 246
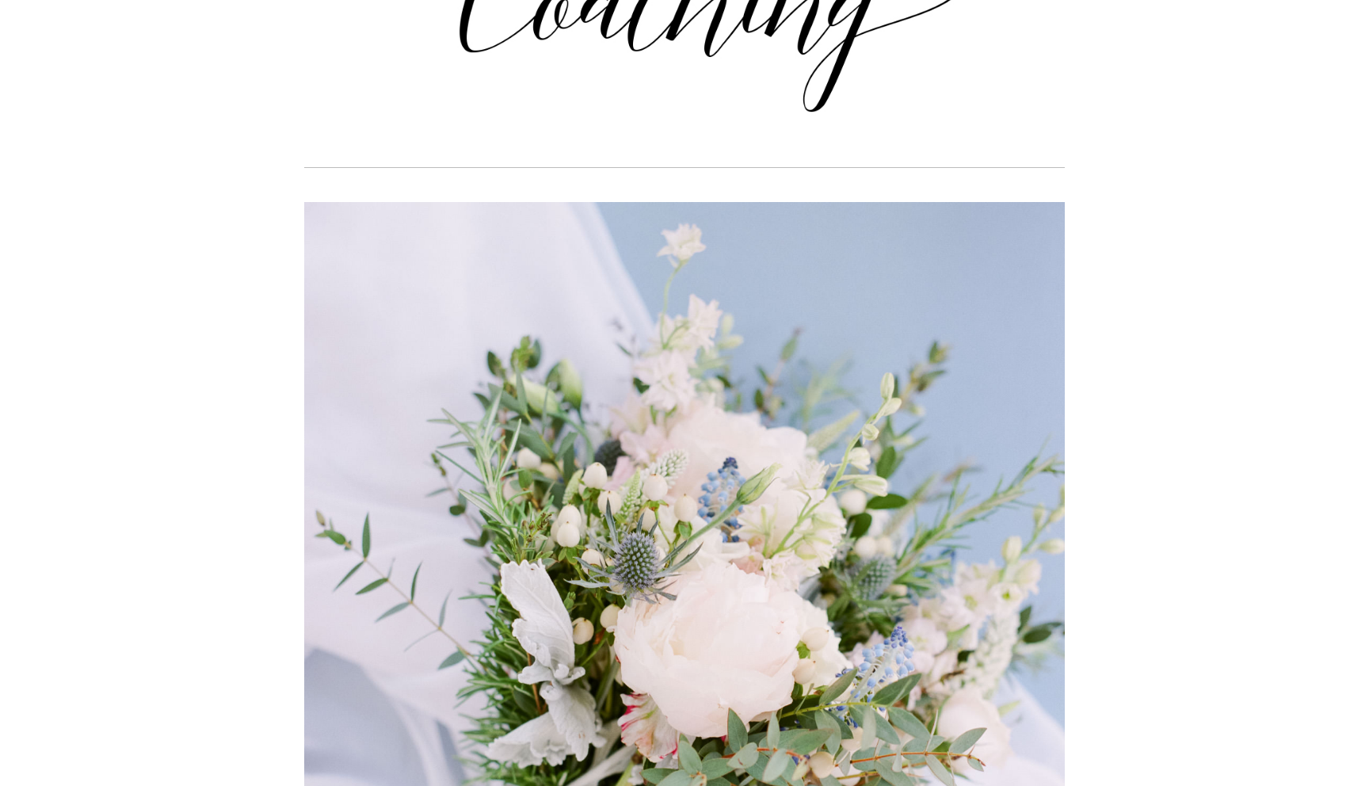
scroll to position [325, 0]
